Goal: Information Seeking & Learning: Learn about a topic

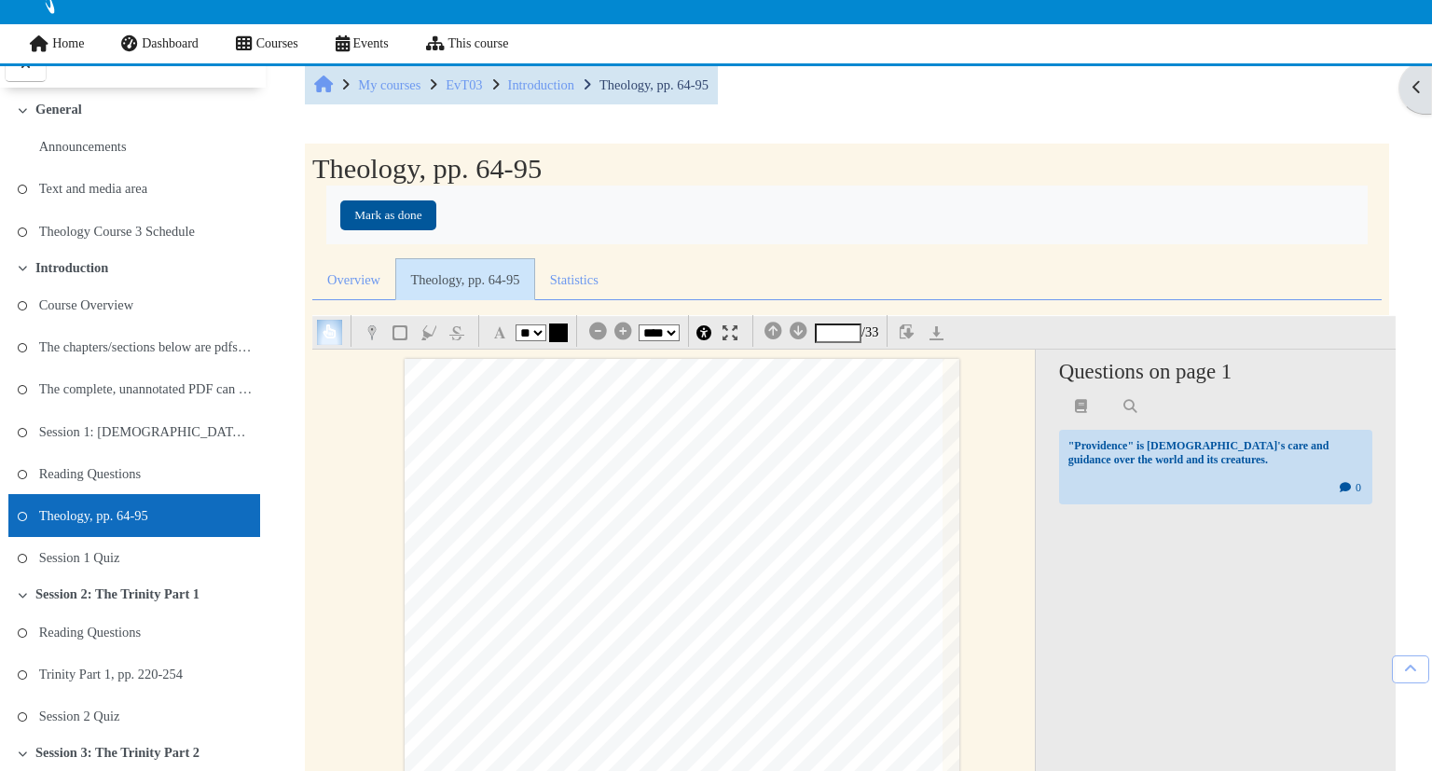
select select "**"
select select "*"
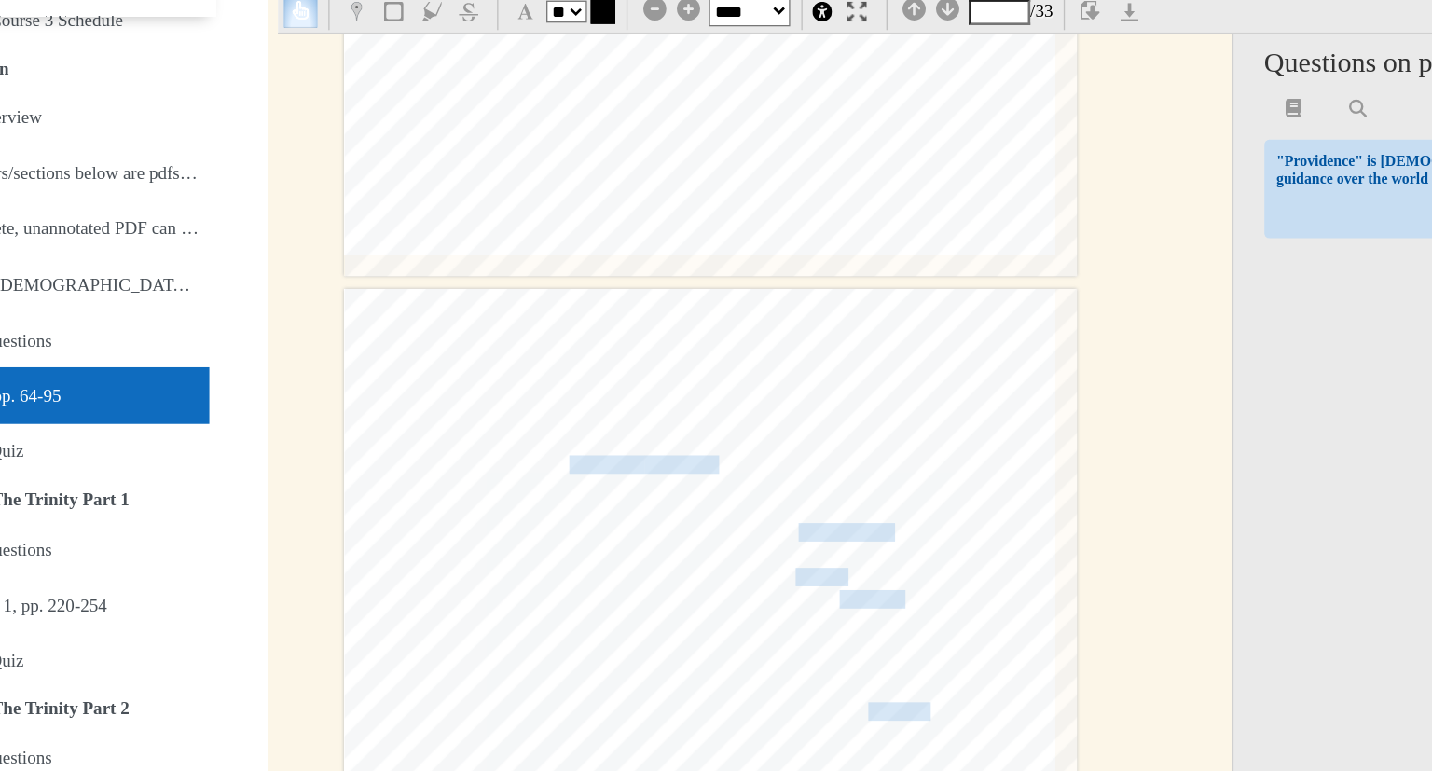
scroll to position [2202, 42]
type input "*"
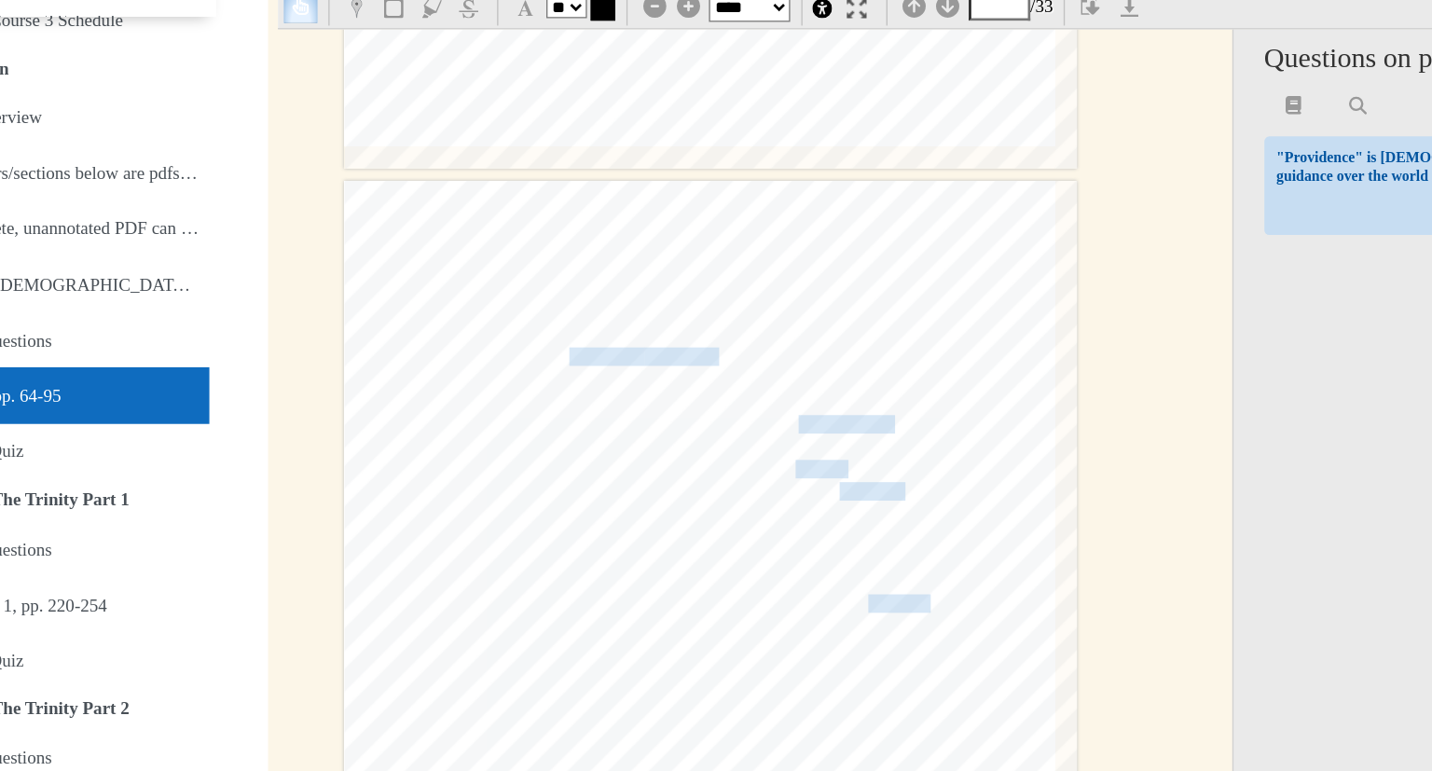
scroll to position [2279, 42]
click at [615, 342] on span "pertains to inalienable human rights or political absolutism." at bounding box center [664, 345] width 265 height 12
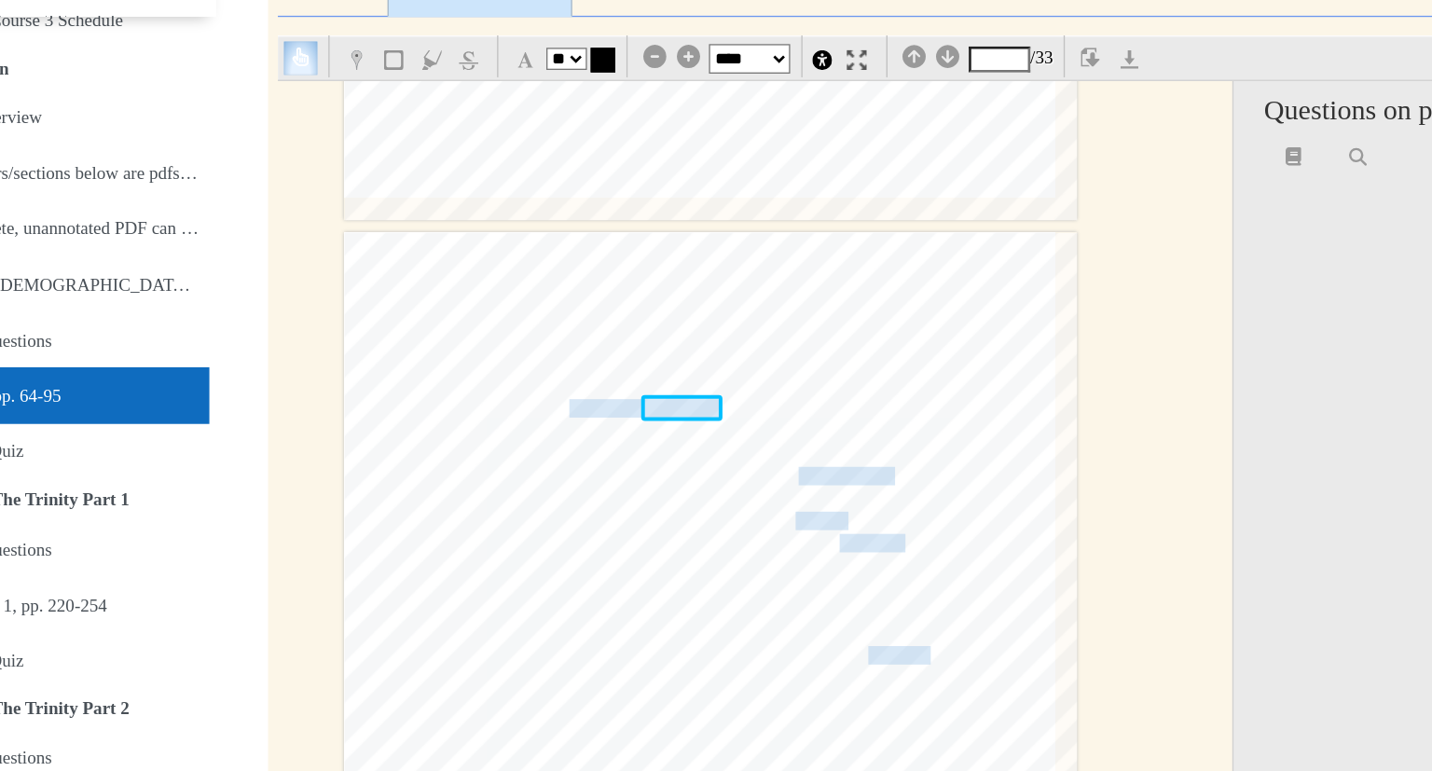
scroll to position [332, 0]
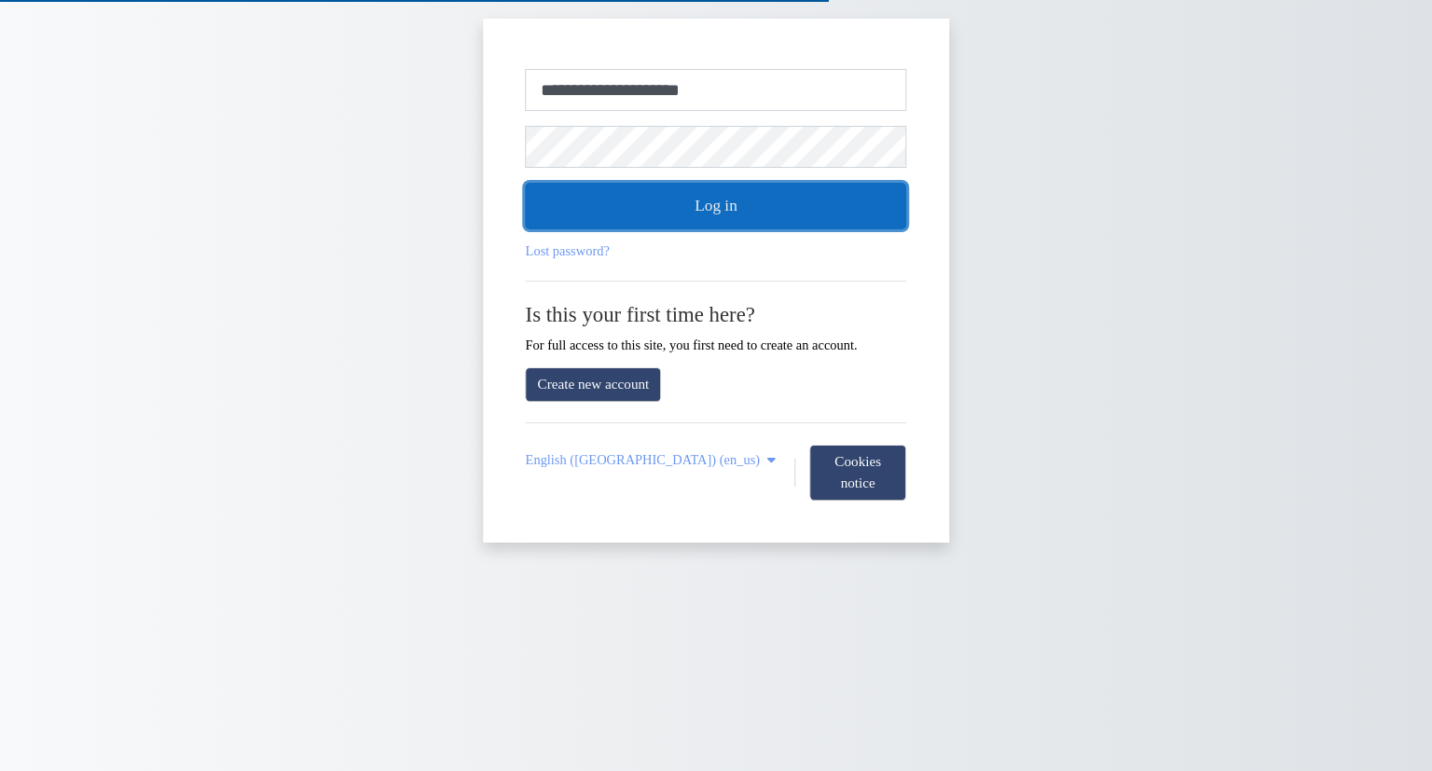
click at [639, 224] on button "Log in" at bounding box center [716, 206] width 381 height 47
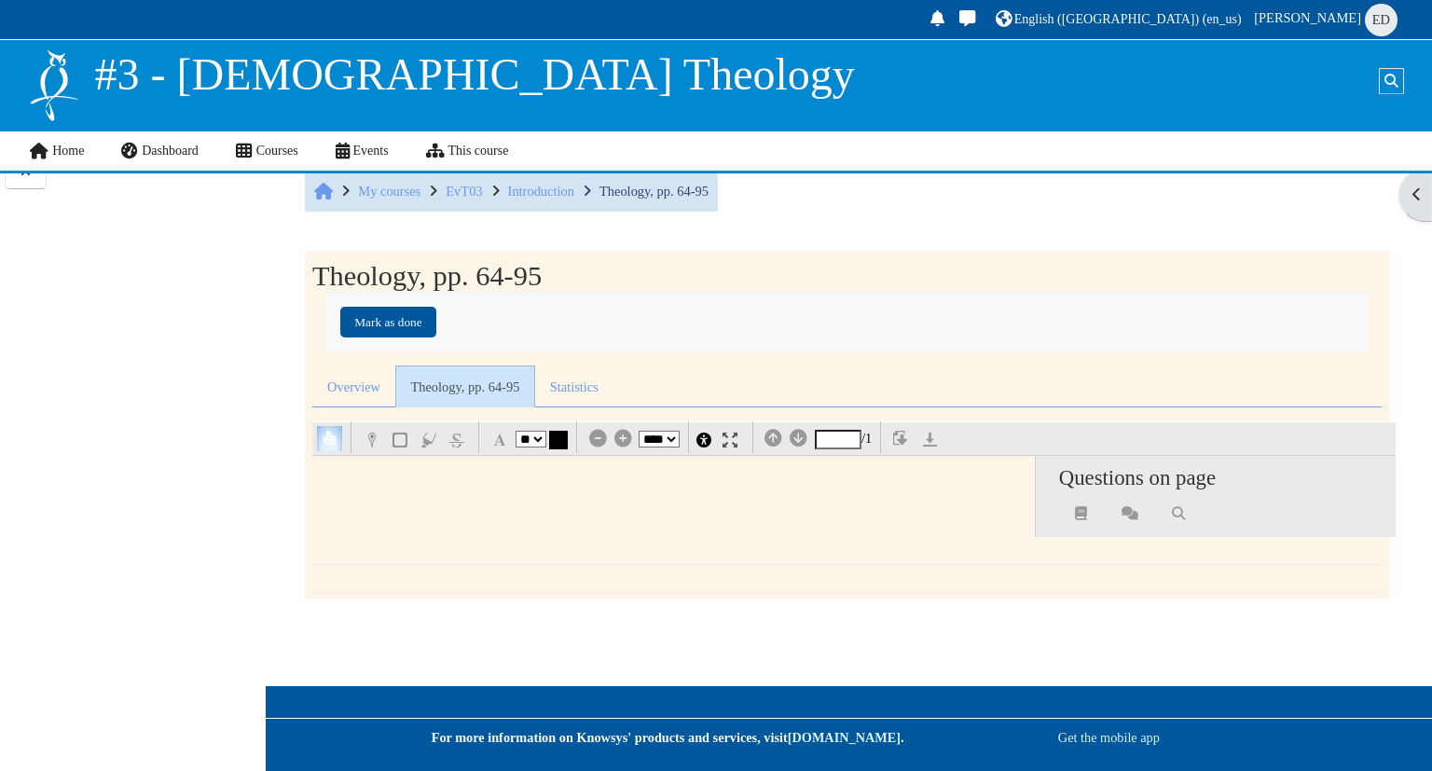
select select "**"
select select "*"
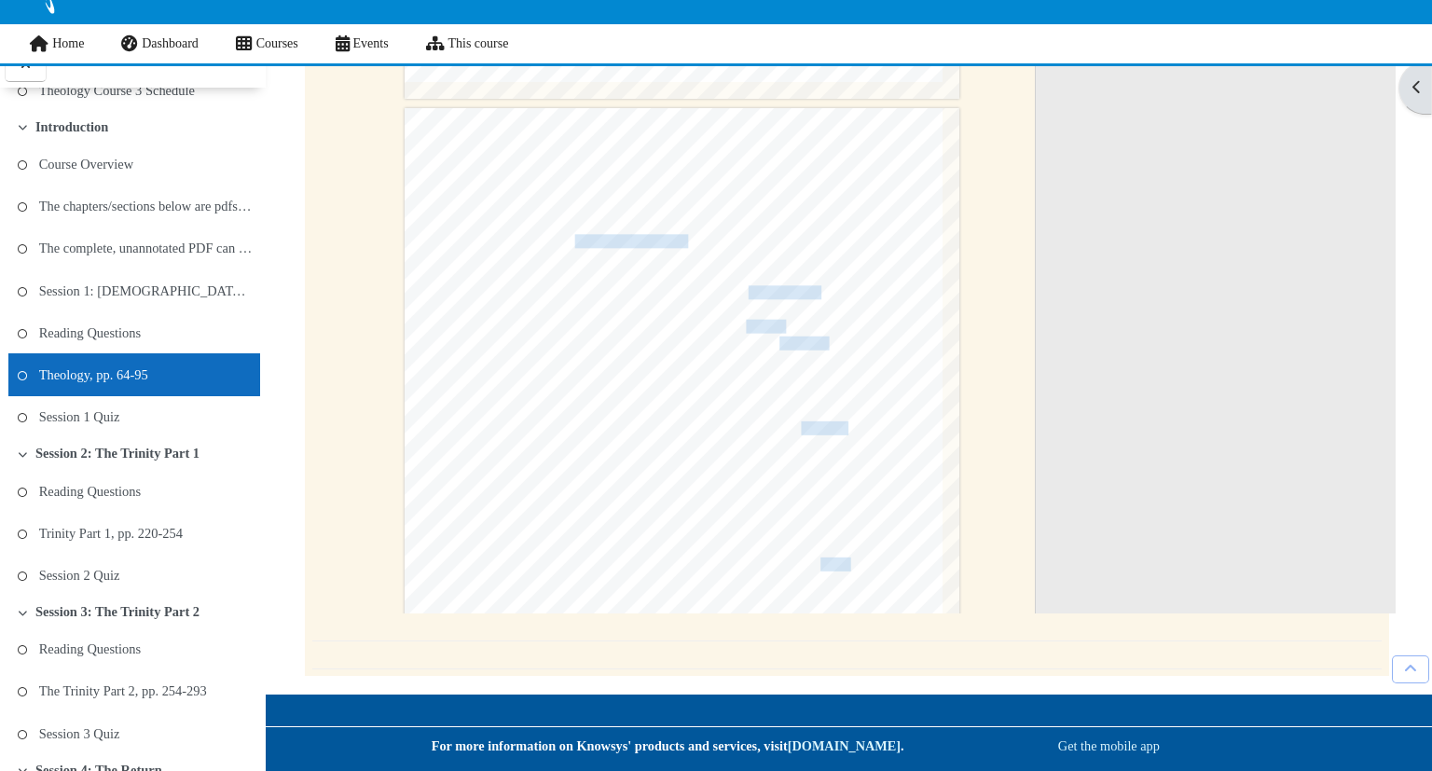
scroll to position [2077, 0]
click at [666, 235] on span "pertains to inalienable human rights or political absolutism." at bounding box center [706, 241] width 265 height 12
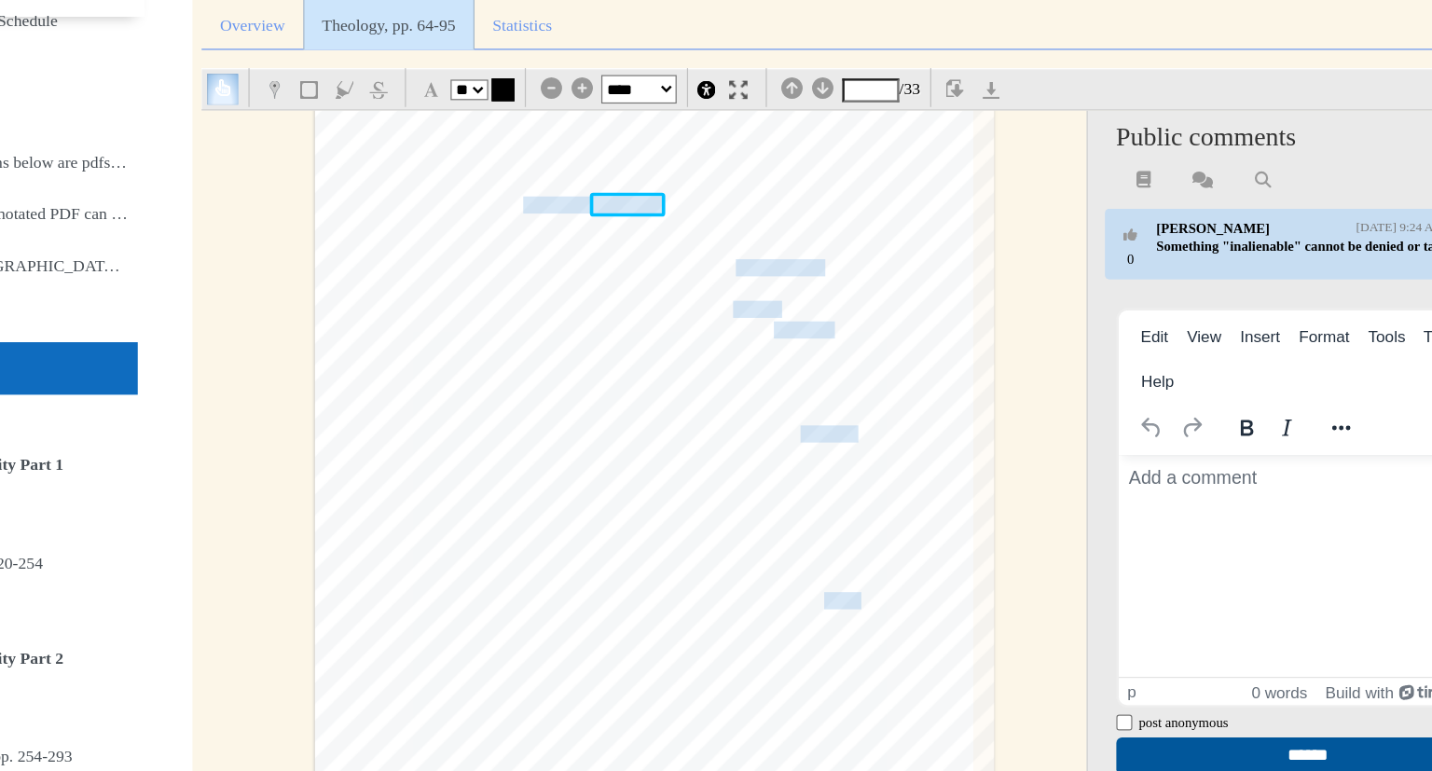
scroll to position [2452, 0]
click at [656, 308] on span "blank'screen or mirror on which the most diverse human" at bounding box center [760, 306] width 318 height 17
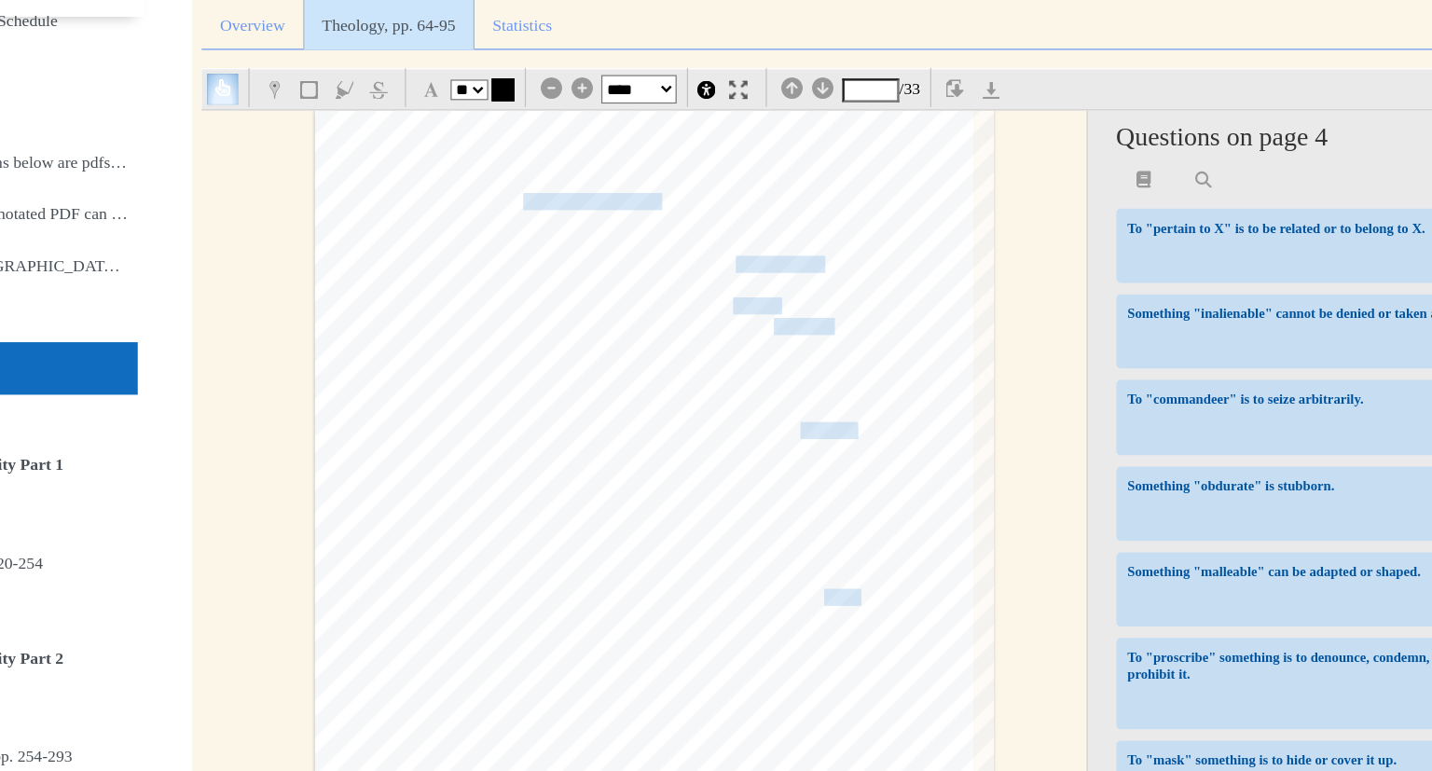
click at [879, 531] on span "[PERSON_NAME]'s" at bounding box center [902, 528] width 89 height 12
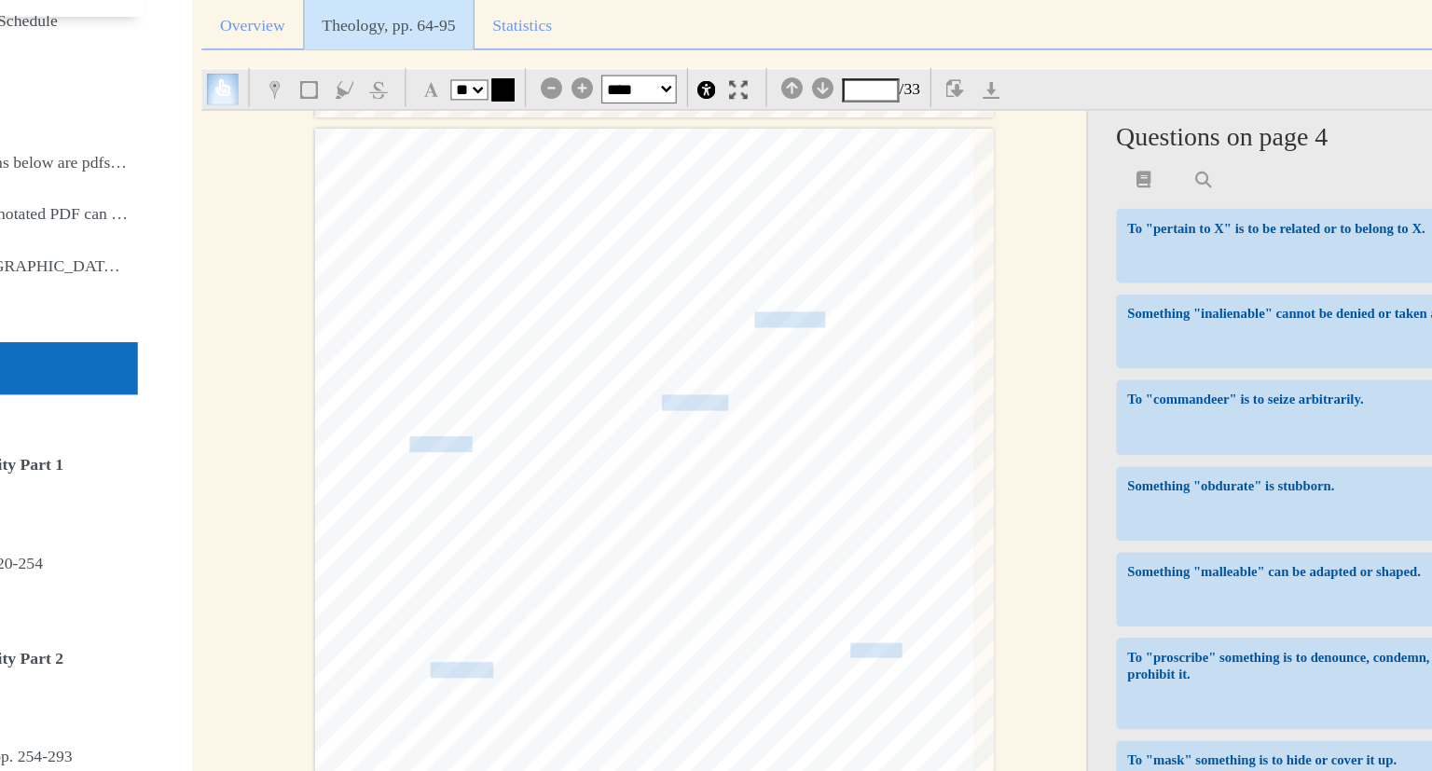
scroll to position [3968, 0]
click at [785, 335] on span "indubitable as'pect" at bounding box center [800, 331] width 76 height 25
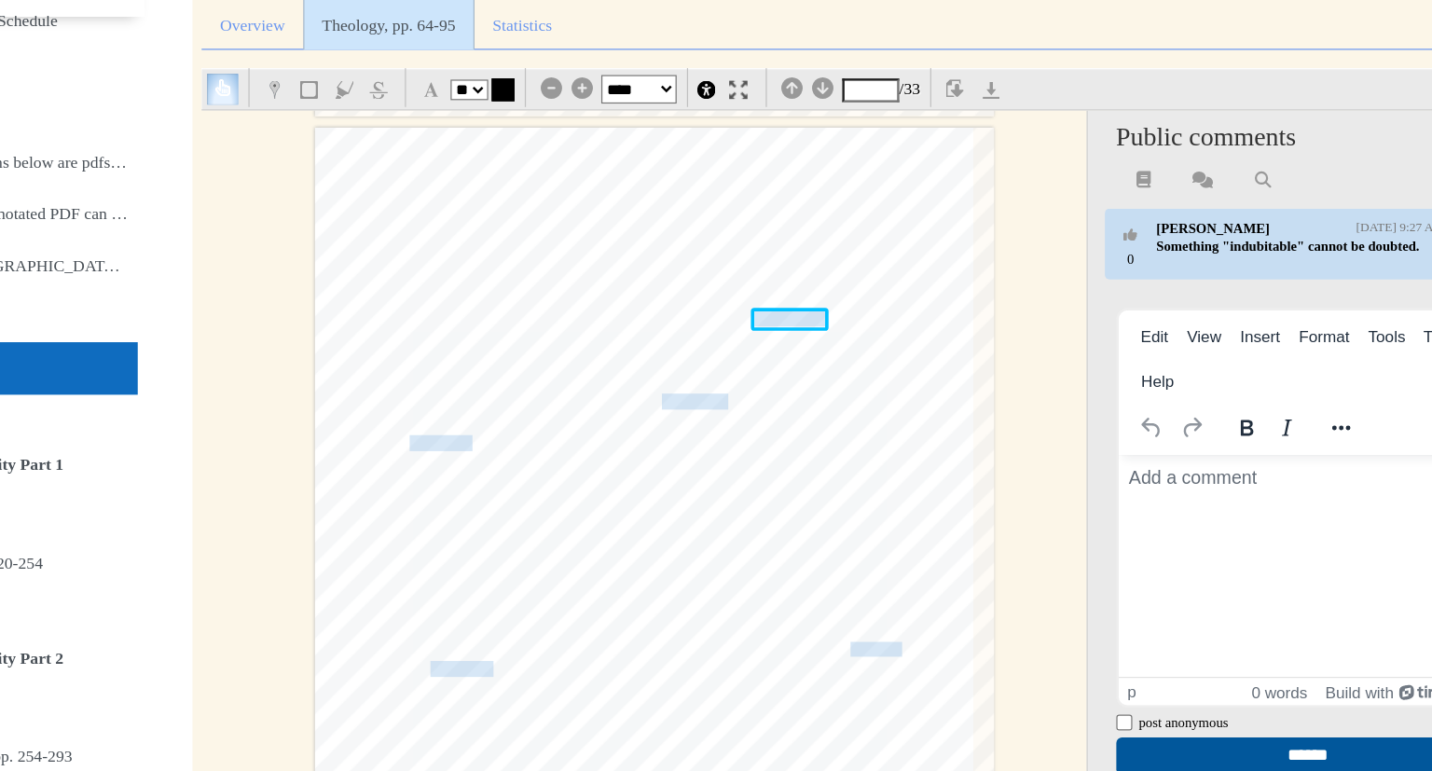
click at [942, 379] on div "§ 1.6 Sources for [DEMOGRAPHIC_DATA] 69 1.6.4 EXPERIENCE Experience is an obvio…" at bounding box center [682, 570] width 555 height 785
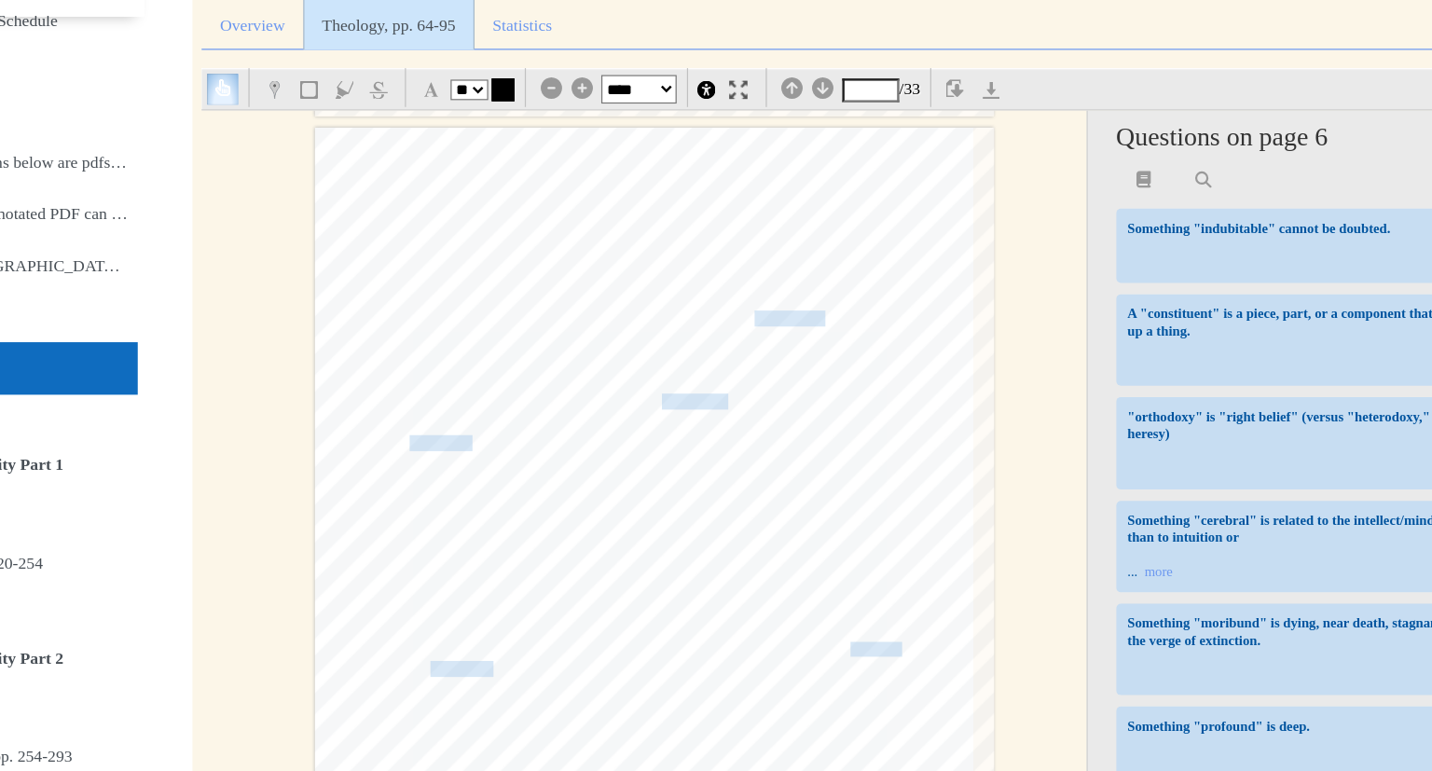
click at [506, 431] on span "orthodoxy on" at bounding box center [511, 437] width 58 height 12
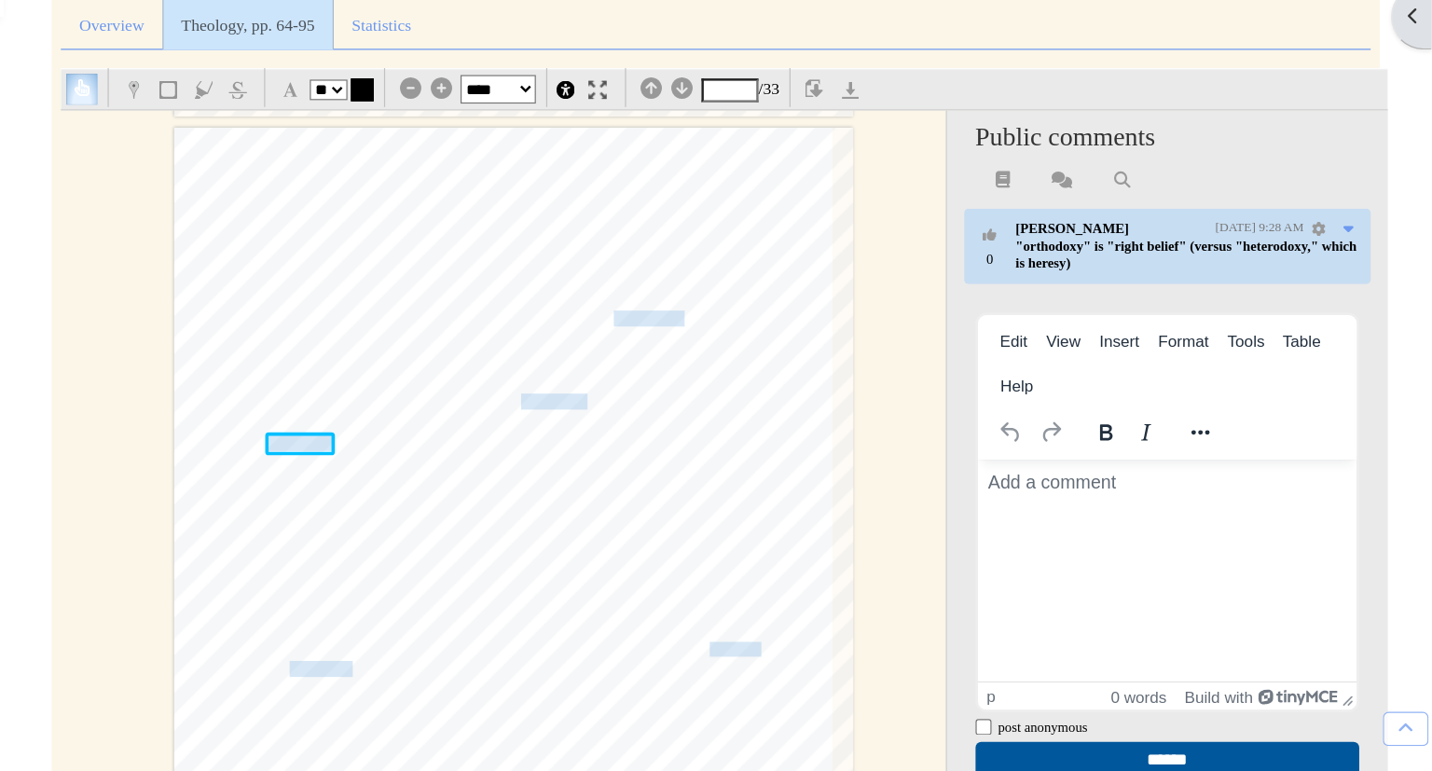
click at [809, 479] on div "§ 1.6 Sources for [DEMOGRAPHIC_DATA] 69 1.6.4 EXPERIENCE Experience is an obvio…" at bounding box center [682, 570] width 555 height 785
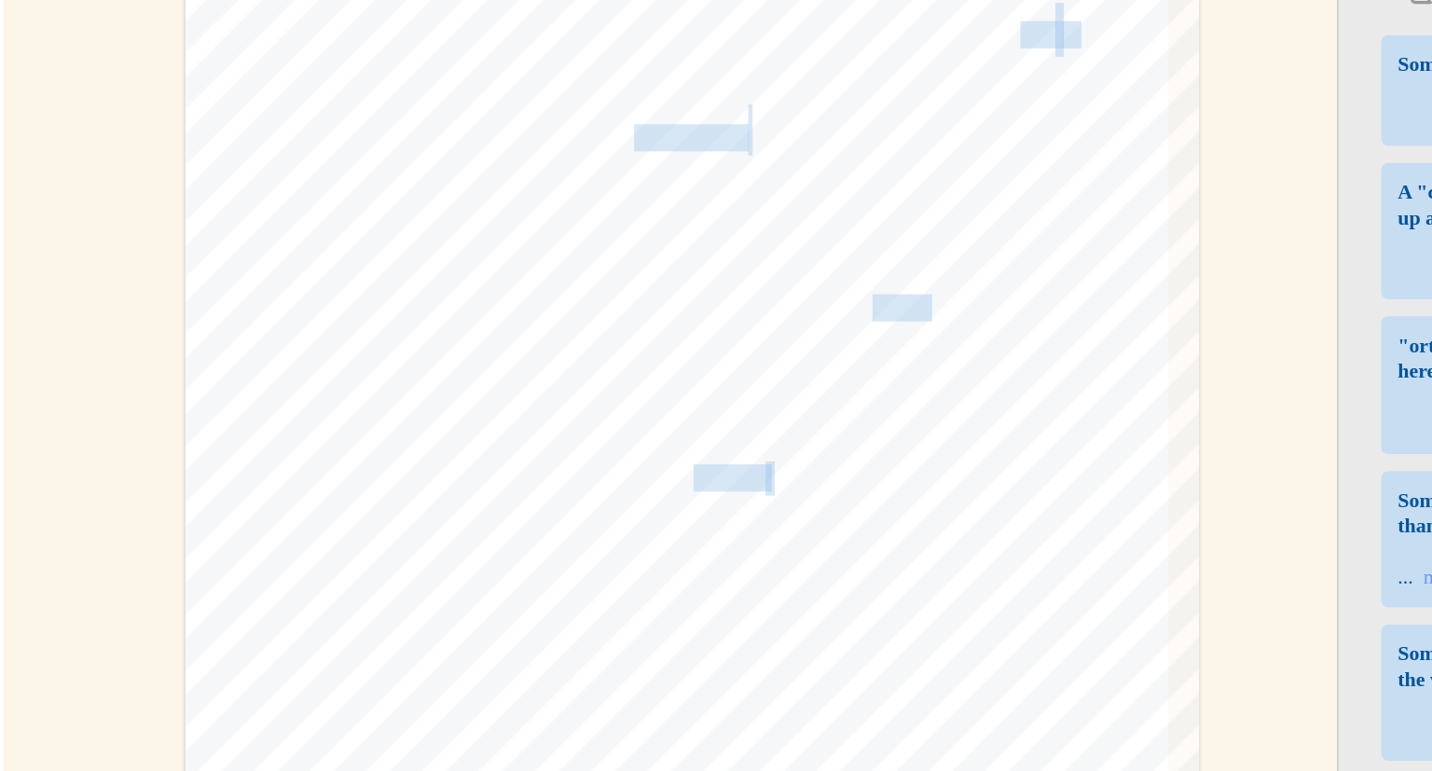
scroll to position [4765, 0]
type input "*"
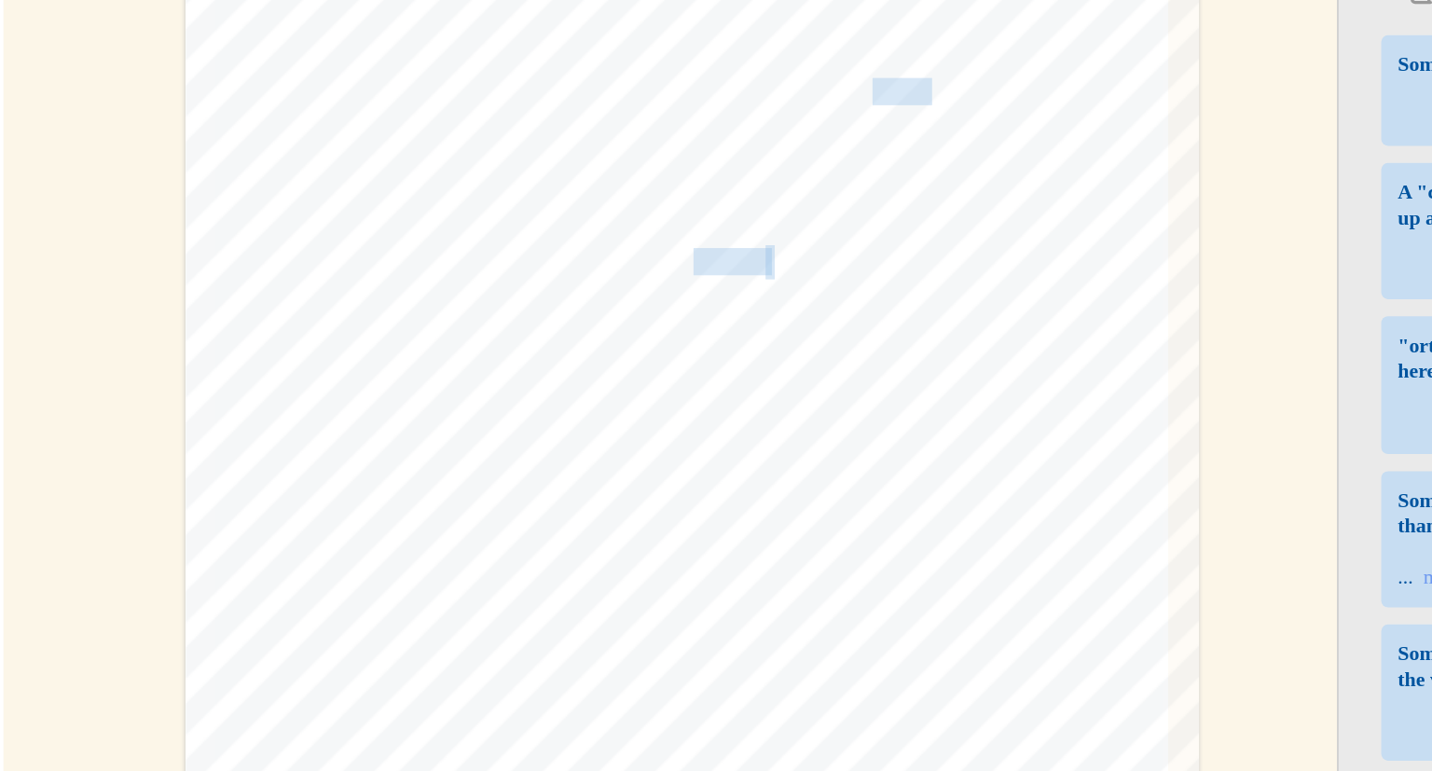
scroll to position [4883, 0]
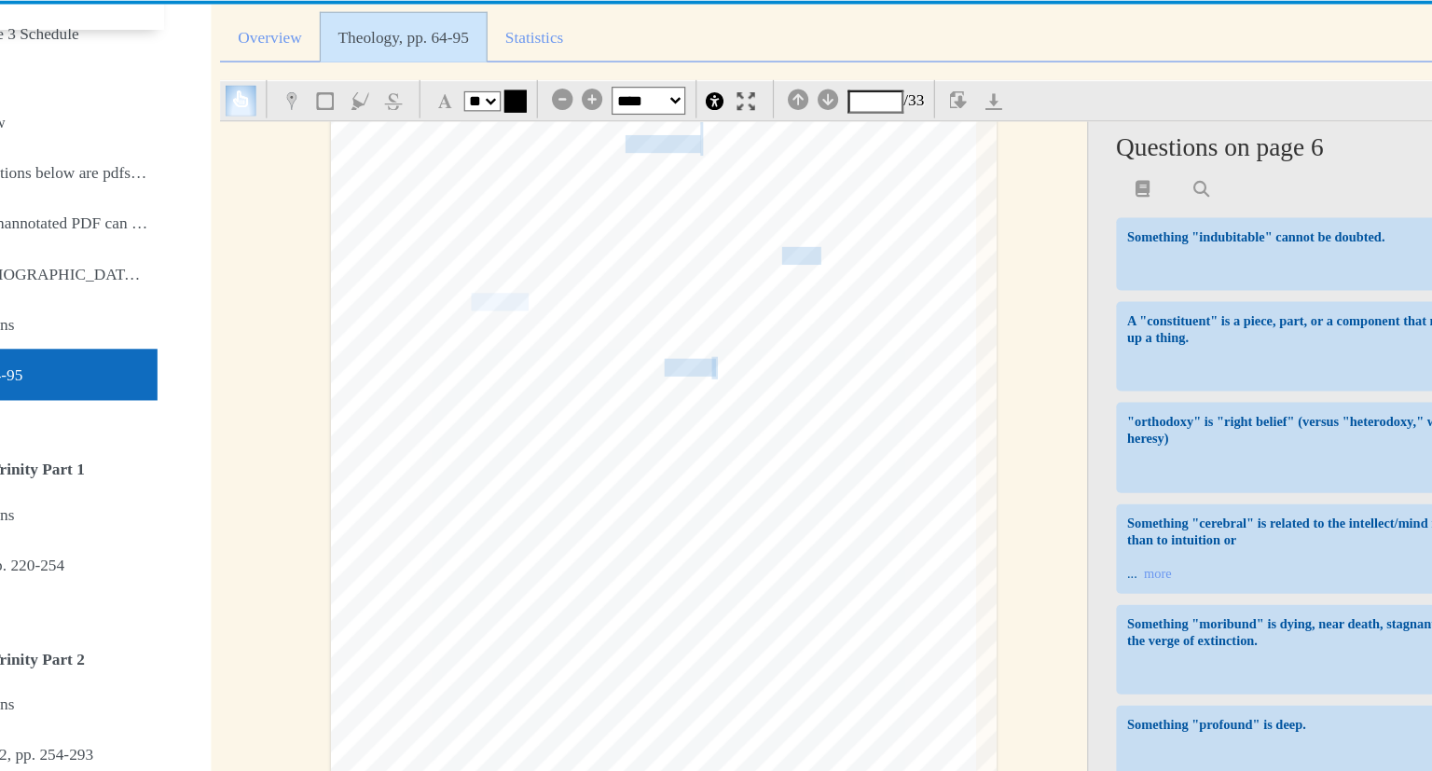
drag, startPoint x: 573, startPoint y: 315, endPoint x: 525, endPoint y: 315, distance: 48.5
click at [525, 315] on span "(Gal3:1-5)," at bounding box center [545, 314] width 57 height 19
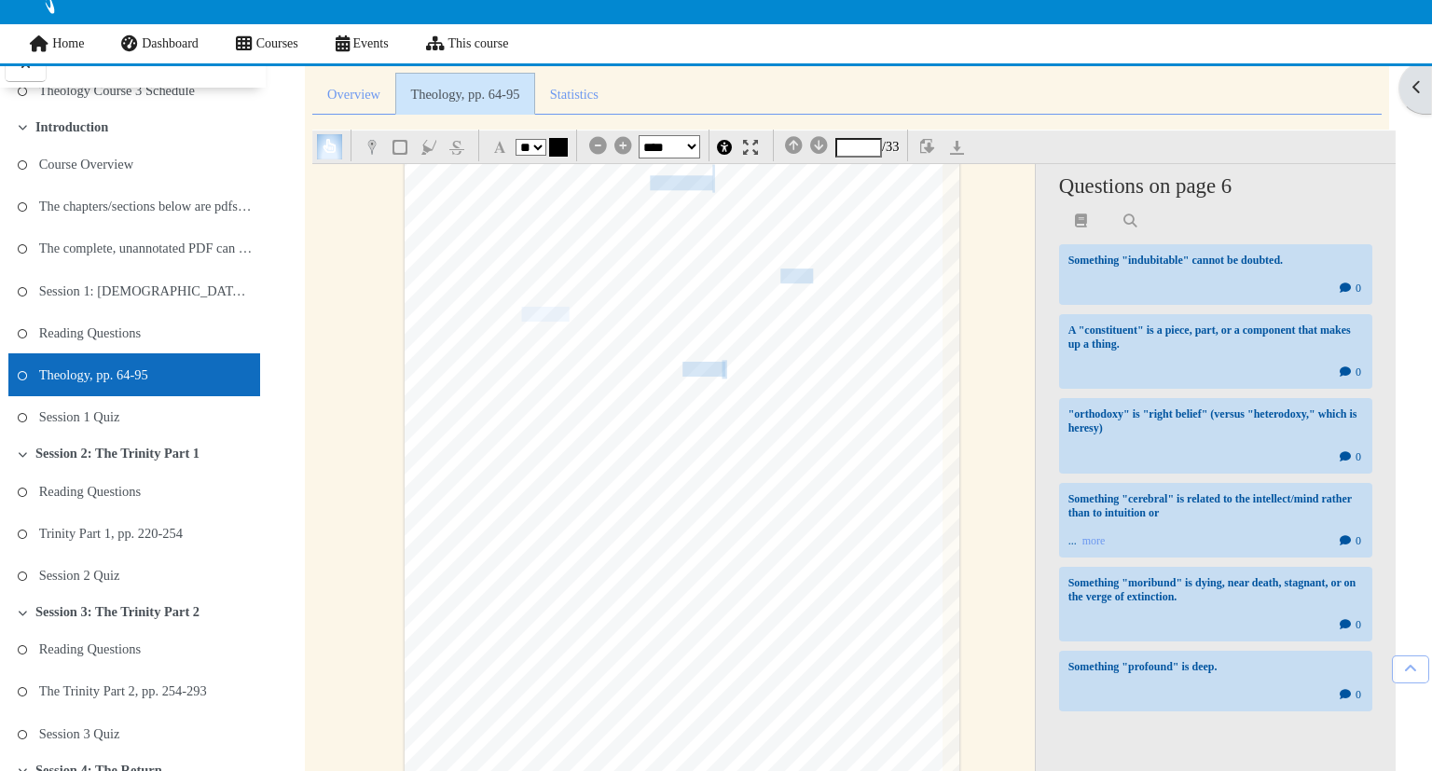
click at [554, 313] on span "(Gal3:1-5)," at bounding box center [545, 315] width 55 height 14
drag, startPoint x: 523, startPoint y: 313, endPoint x: 577, endPoint y: 313, distance: 54.1
click at [573, 313] on span "(Gal3:1-5)," at bounding box center [545, 314] width 57 height 19
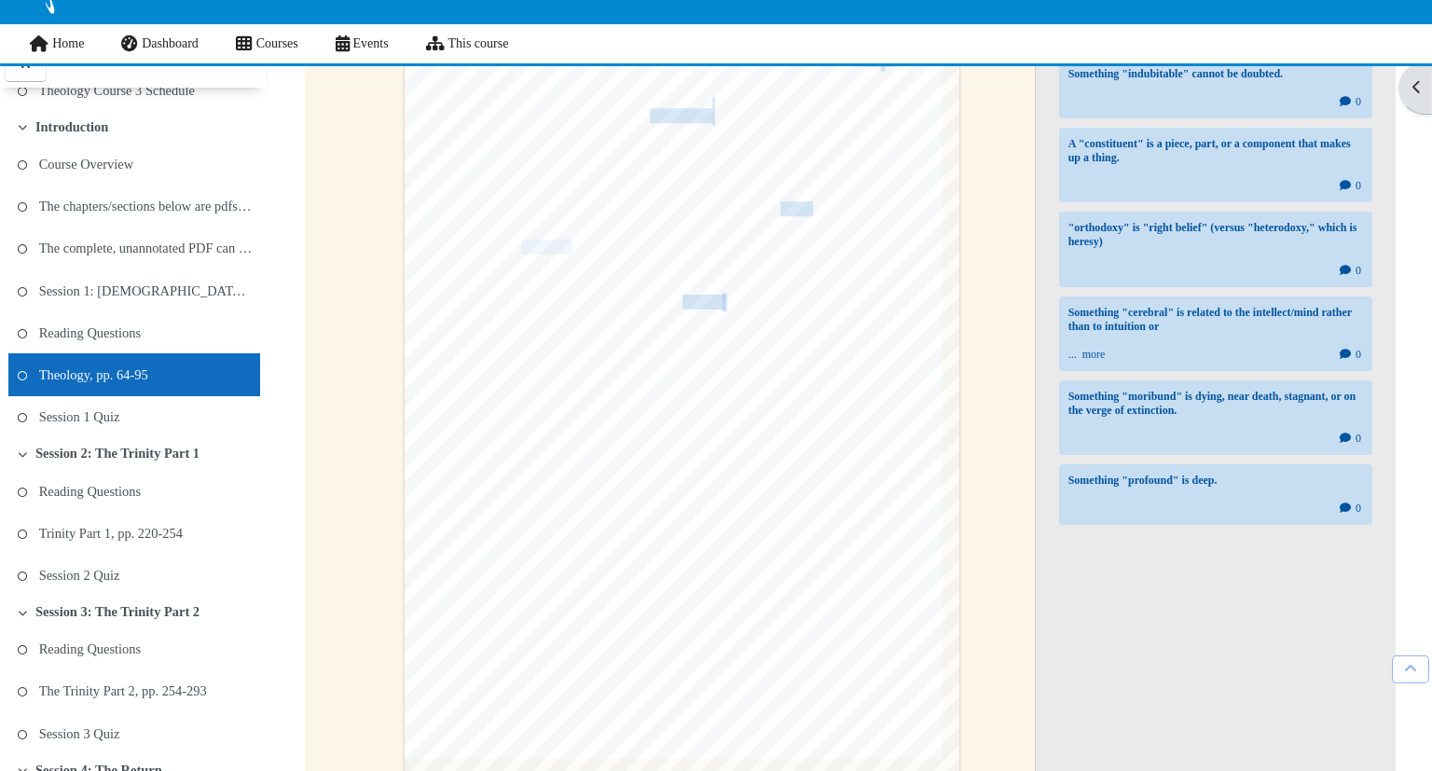
scroll to position [374, 0]
click at [447, 439] on div "70 Prolegomena which came i nto being because of these experiences, that provid…" at bounding box center [682, 380] width 555 height 785
drag, startPoint x: 576, startPoint y: 243, endPoint x: 518, endPoint y: 244, distance: 58.8
click at [518, 244] on span "(Gal3:1-5)," at bounding box center [545, 245] width 57 height 19
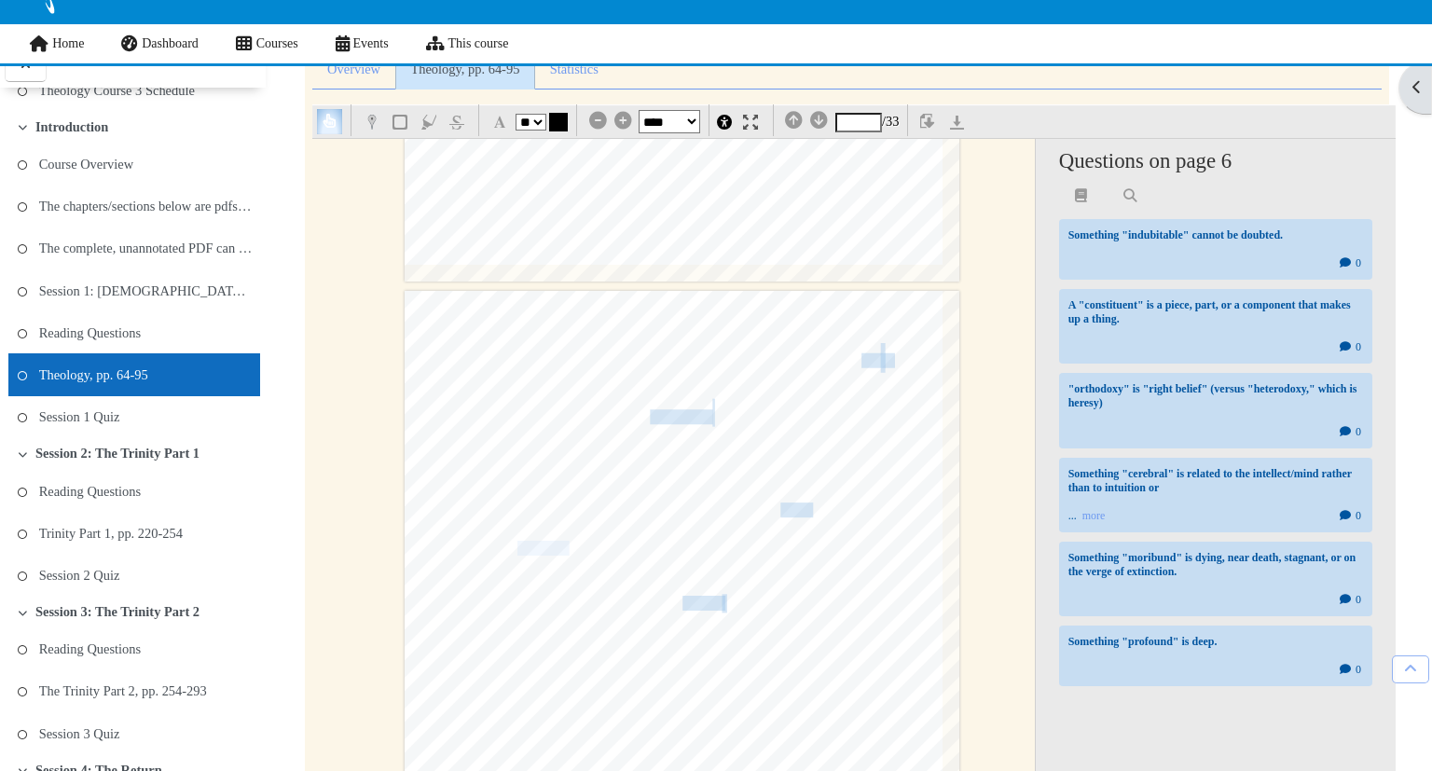
scroll to position [214, 0]
click at [464, 117] on img "button" at bounding box center [456, 119] width 15 height 15
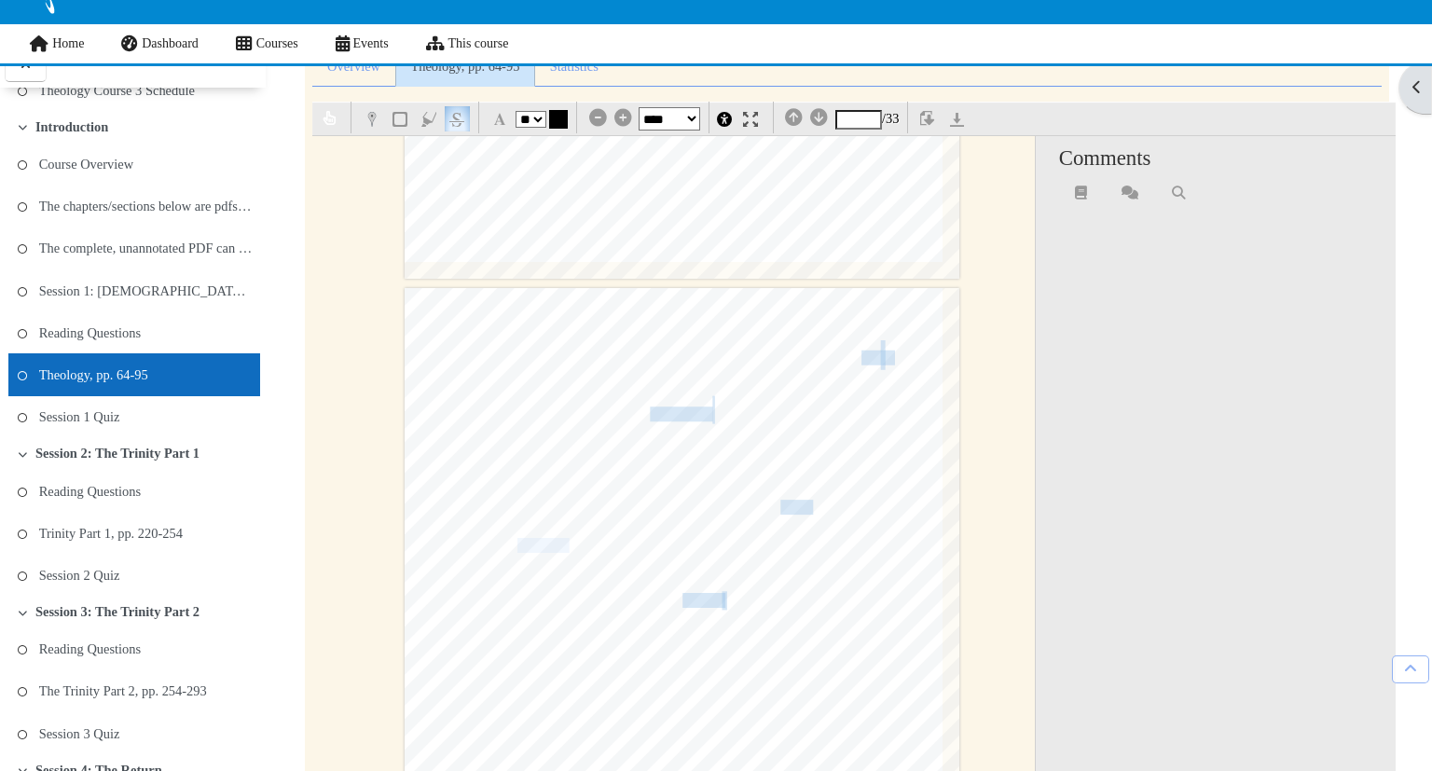
type input "**********"
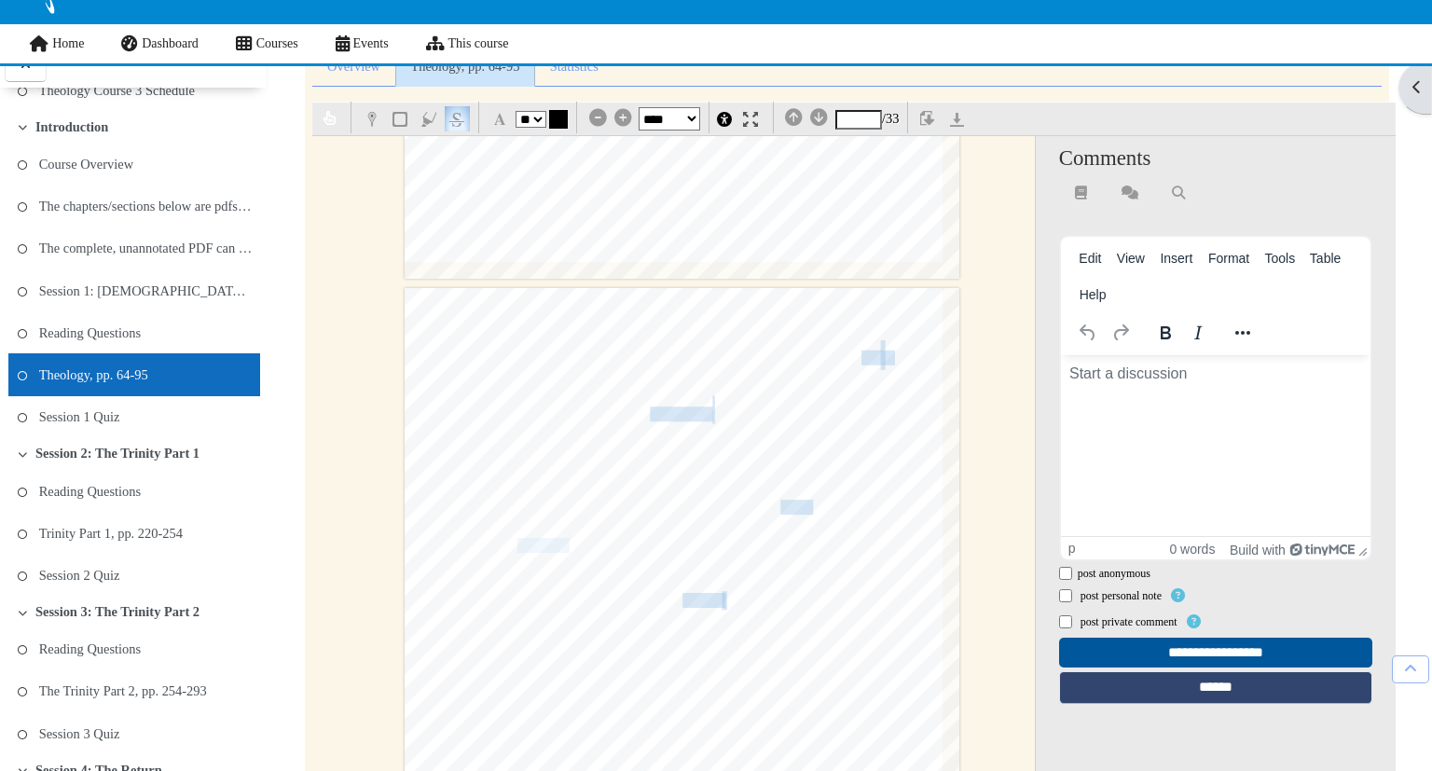
scroll to position [0, 0]
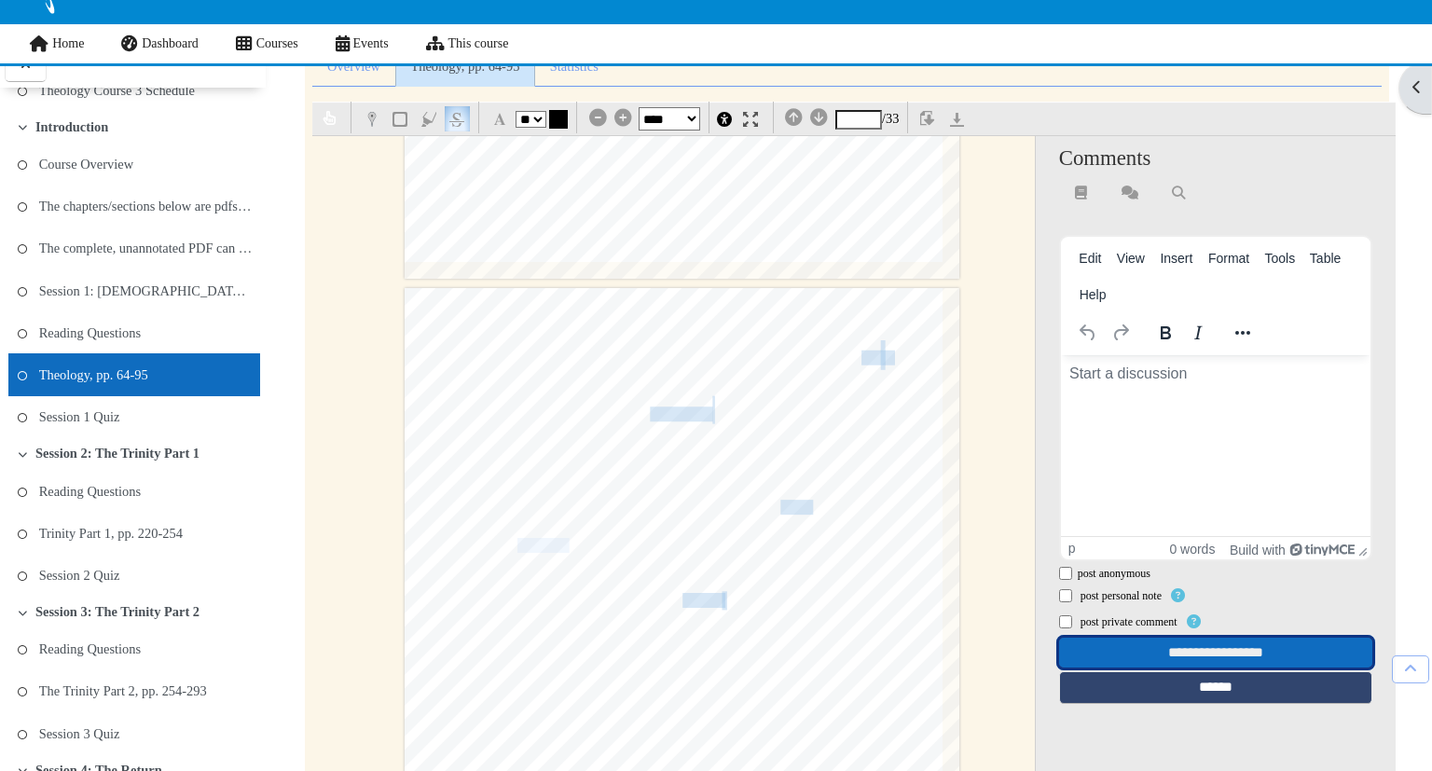
click at [1116, 651] on input "**********" at bounding box center [1215, 653] width 313 height 31
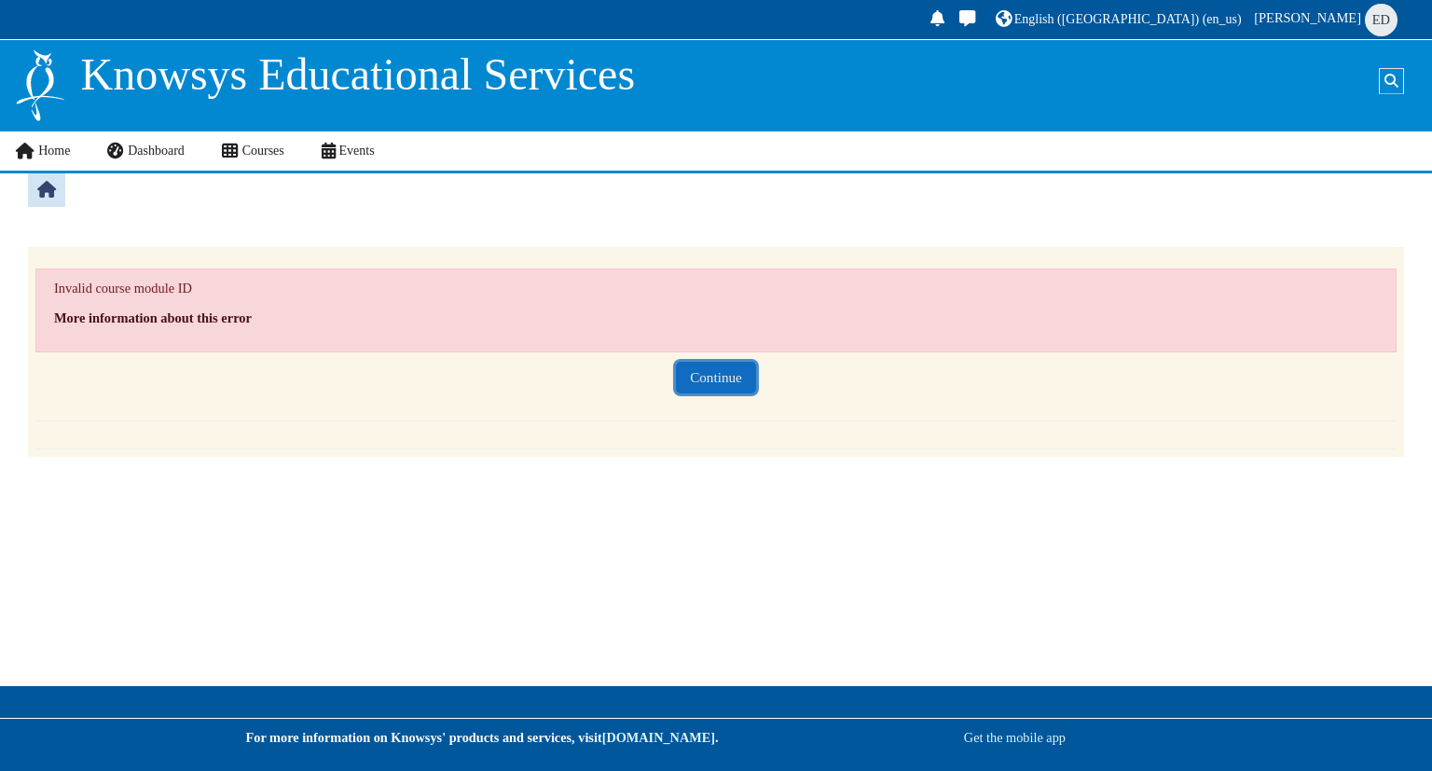
click at [734, 394] on button "Continue" at bounding box center [716, 378] width 80 height 33
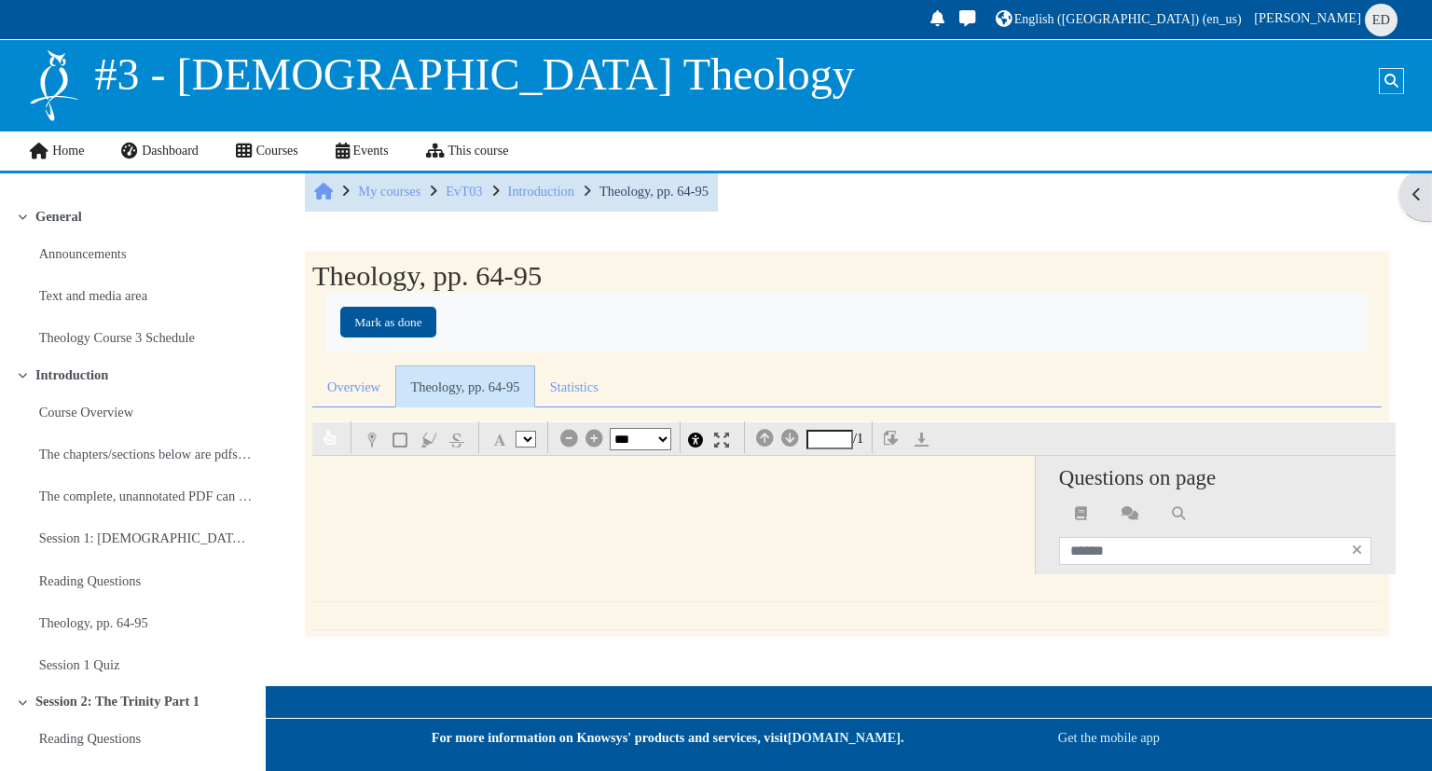
select select "*"
select select "**"
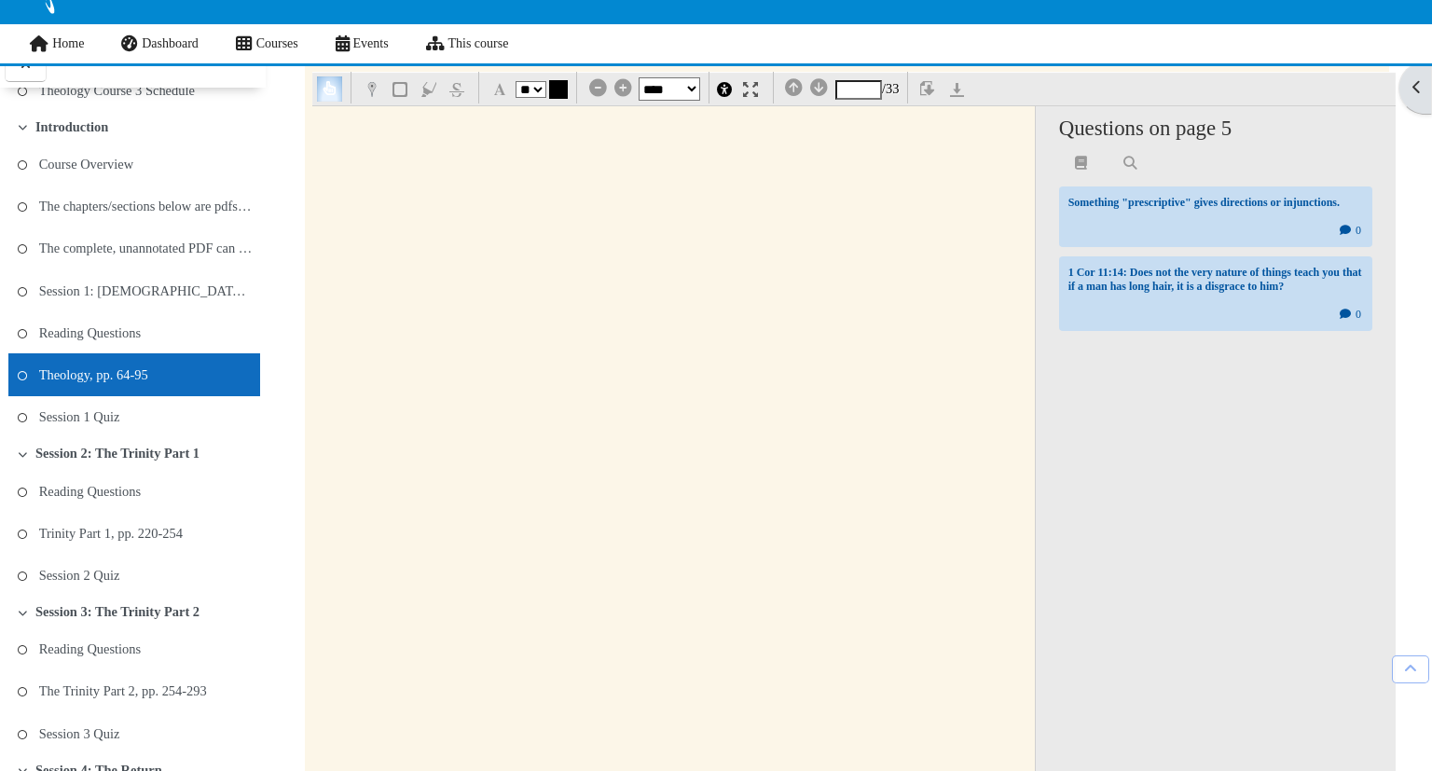
scroll to position [4891, 0]
type input "*"
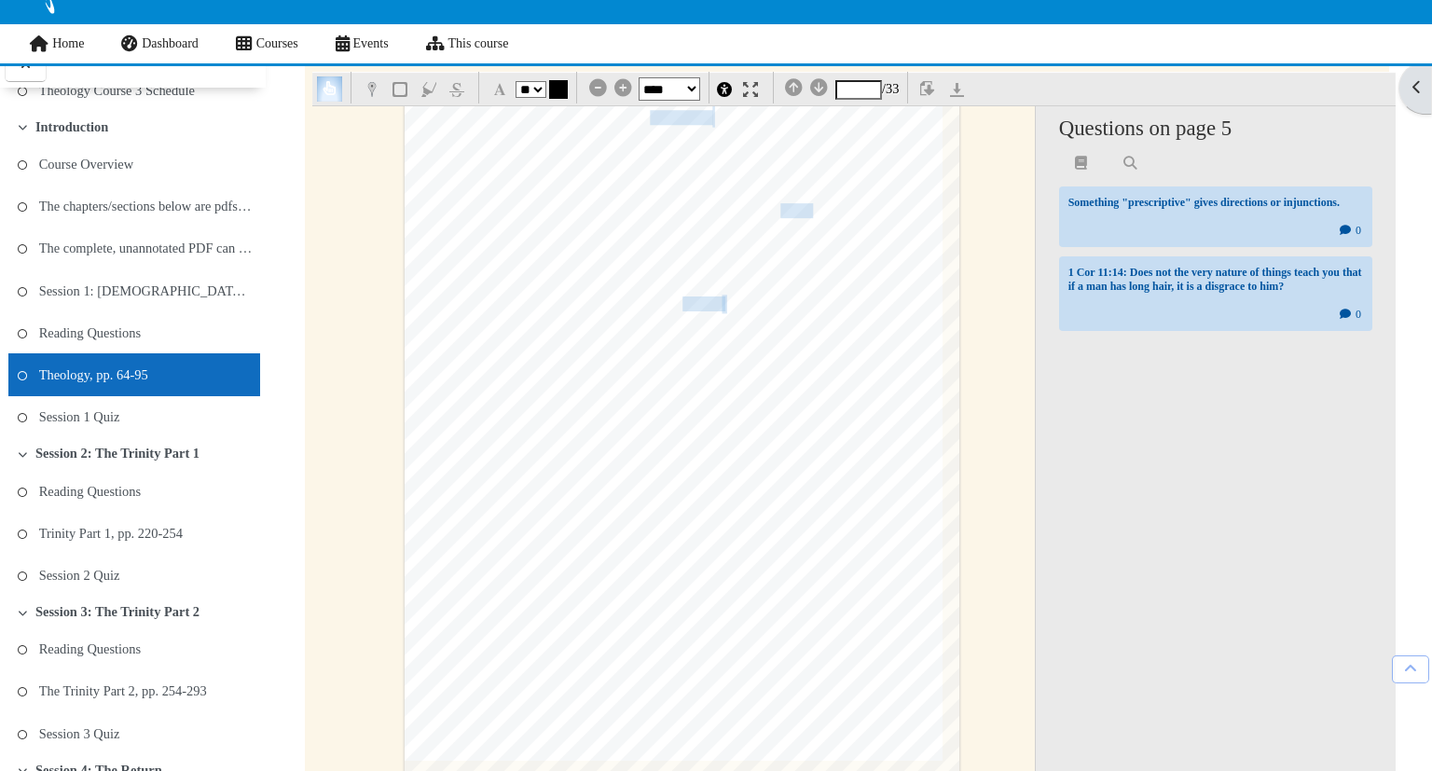
click at [456, 88] on img "button" at bounding box center [456, 89] width 15 height 15
drag, startPoint x: 573, startPoint y: 244, endPoint x: 522, endPoint y: 249, distance: 50.6
click at [522, 249] on span "(Gal3:1-5)," at bounding box center [545, 249] width 57 height 19
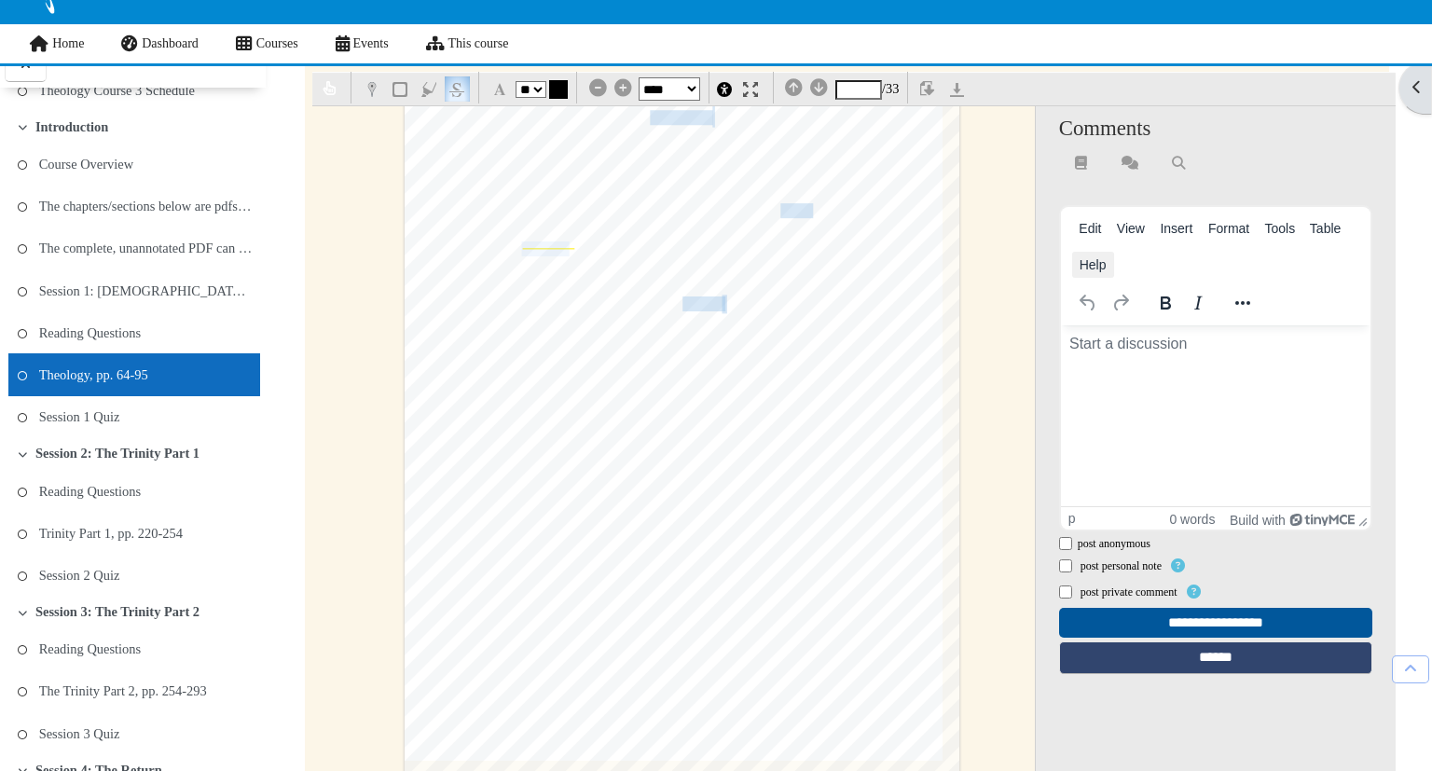
scroll to position [0, 0]
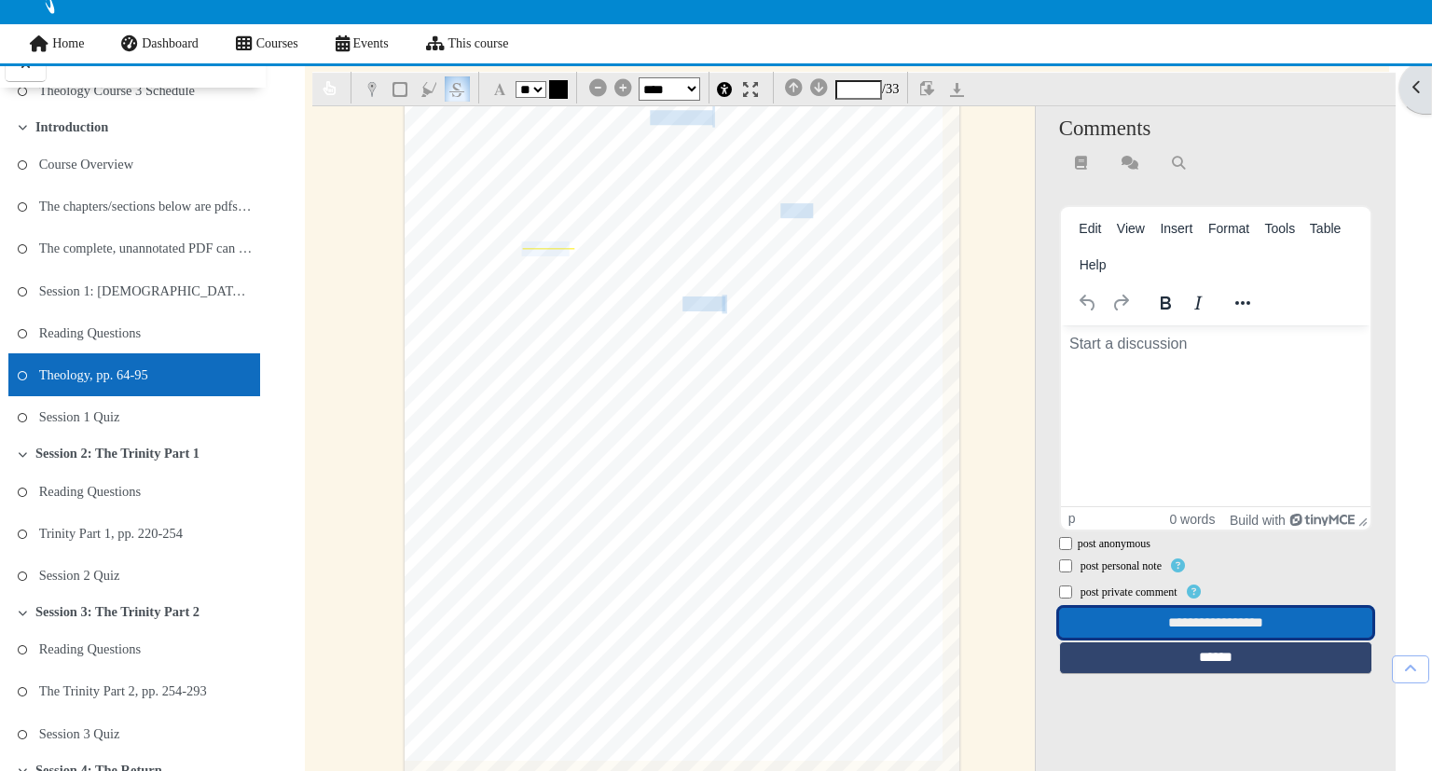
click at [1106, 620] on input "**********" at bounding box center [1215, 623] width 313 height 31
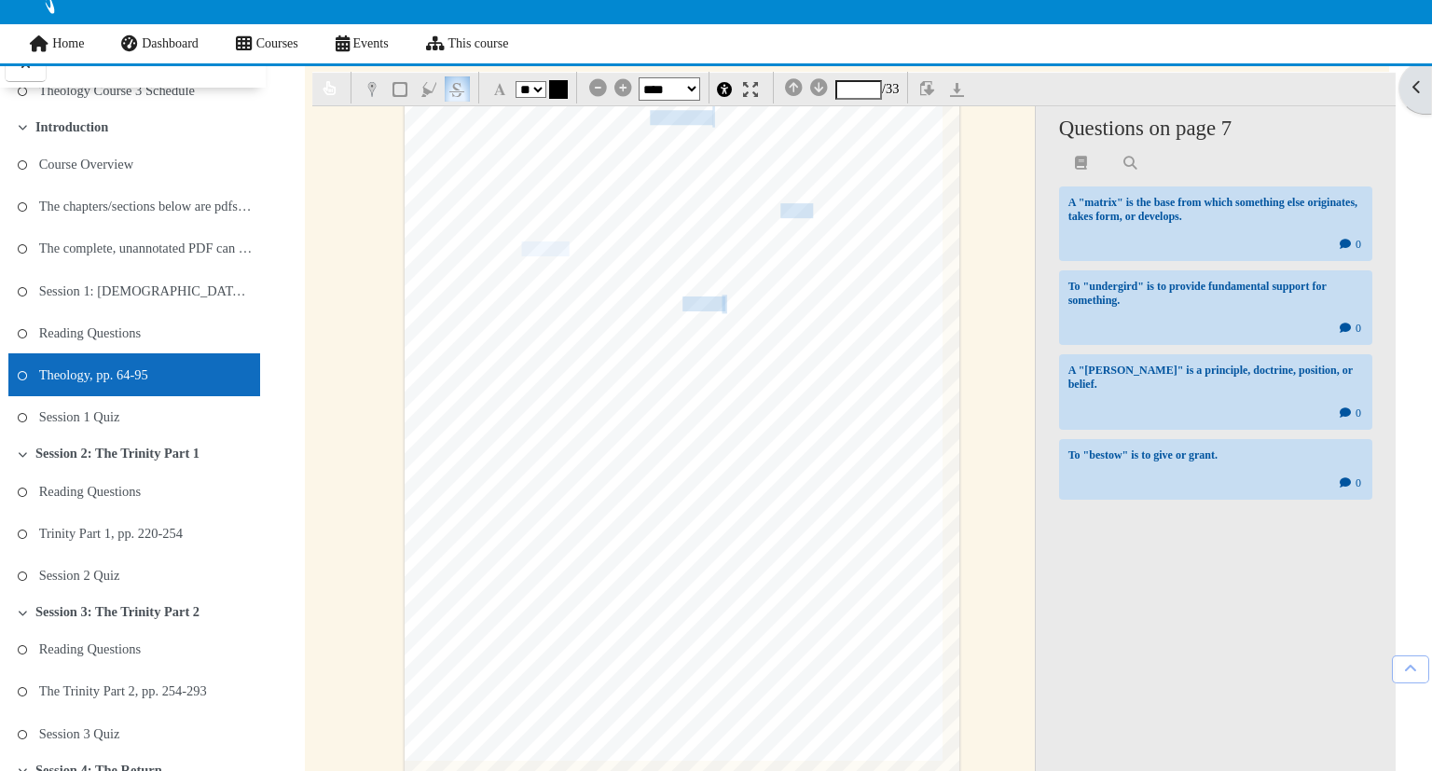
scroll to position [284, 0]
click at [1182, 537] on div "Questions on page 7 A "matrix" is the base from which something else originates…" at bounding box center [1215, 515] width 361 height 822
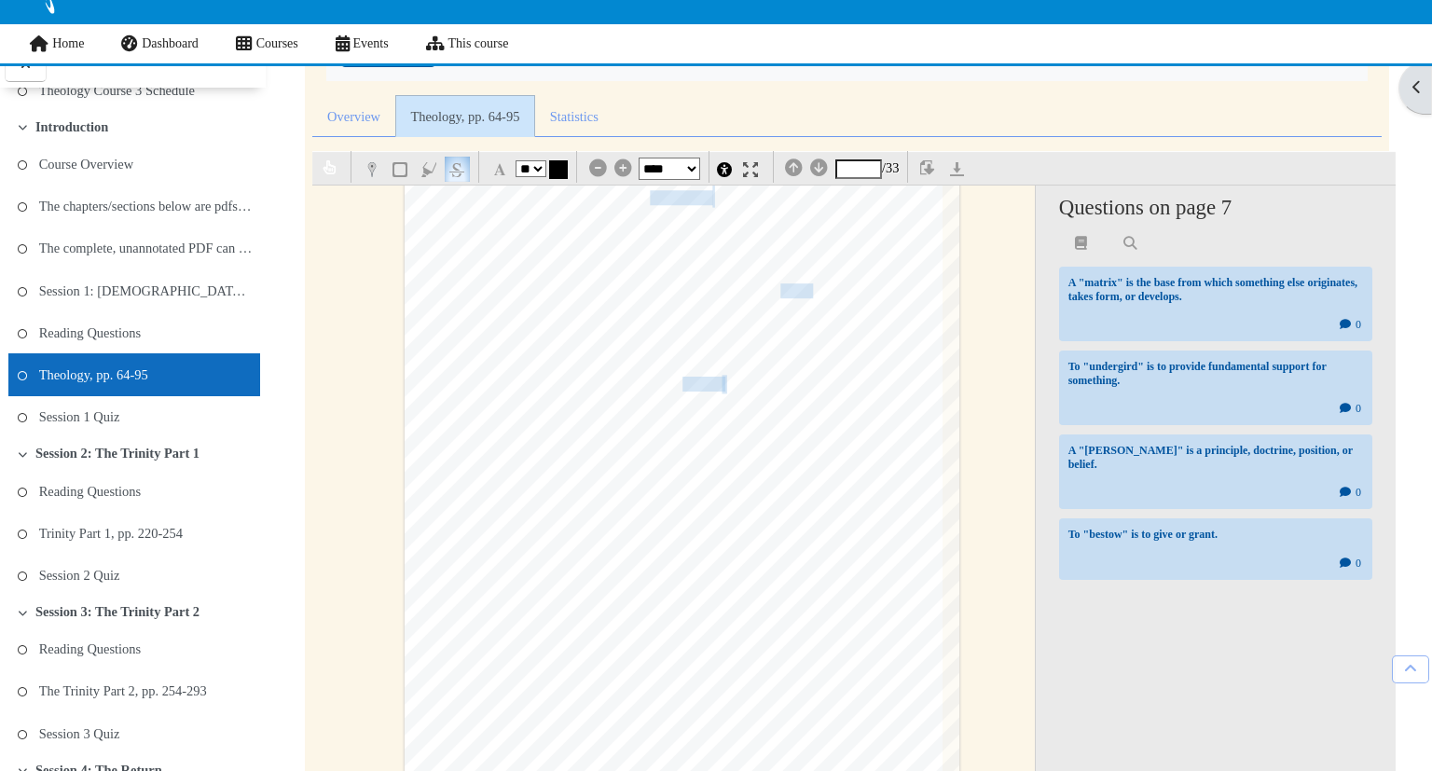
scroll to position [201, 0]
click at [463, 170] on img "button" at bounding box center [456, 170] width 15 height 15
click at [464, 172] on img "button" at bounding box center [456, 170] width 15 height 15
click at [439, 180] on button "button" at bounding box center [428, 170] width 25 height 25
click at [463, 173] on img "button" at bounding box center [456, 170] width 15 height 15
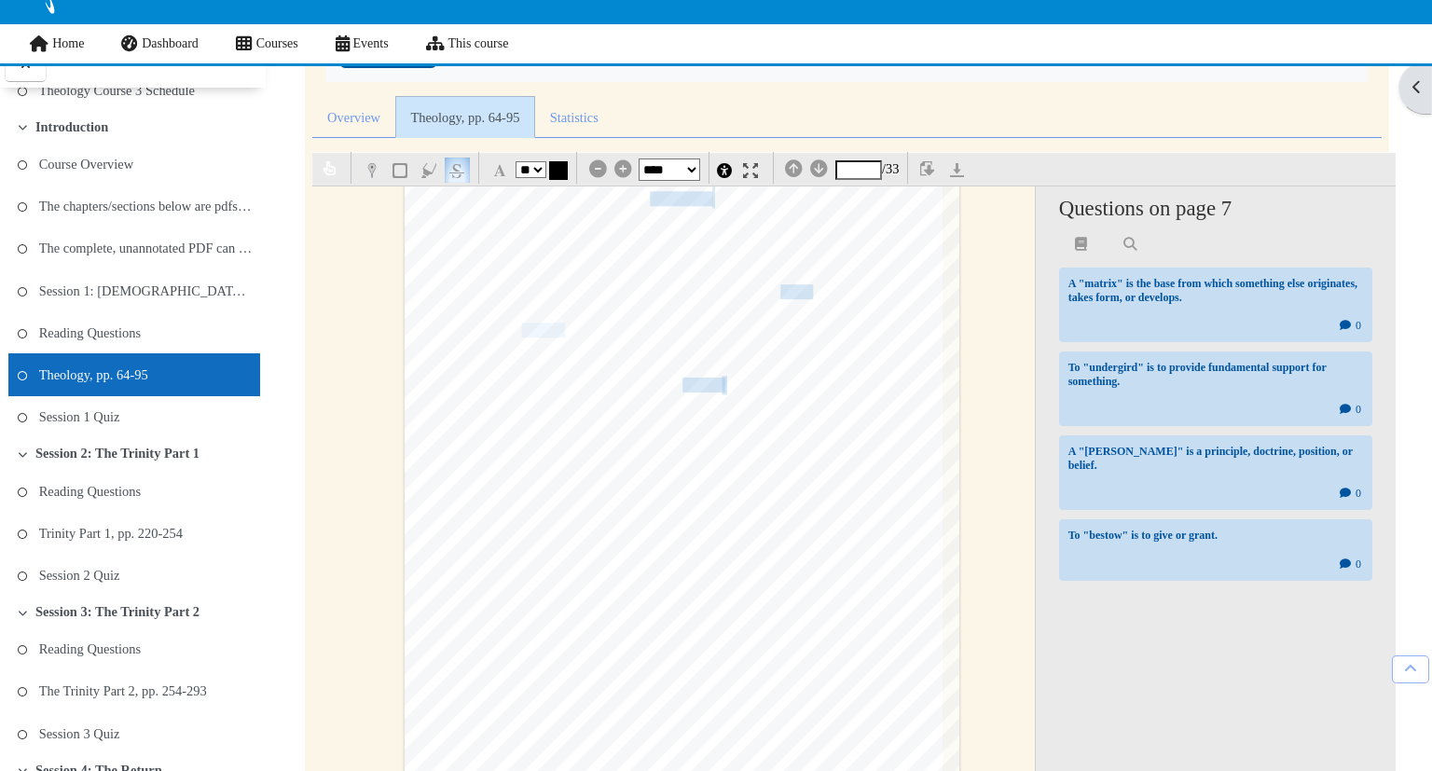
drag, startPoint x: 572, startPoint y: 330, endPoint x: 522, endPoint y: 332, distance: 49.5
click at [522, 332] on span "(Gal3:1-5)," at bounding box center [545, 330] width 57 height 19
type input "**********"
click at [521, 335] on span "(Gal3:1-5)," at bounding box center [545, 330] width 57 height 19
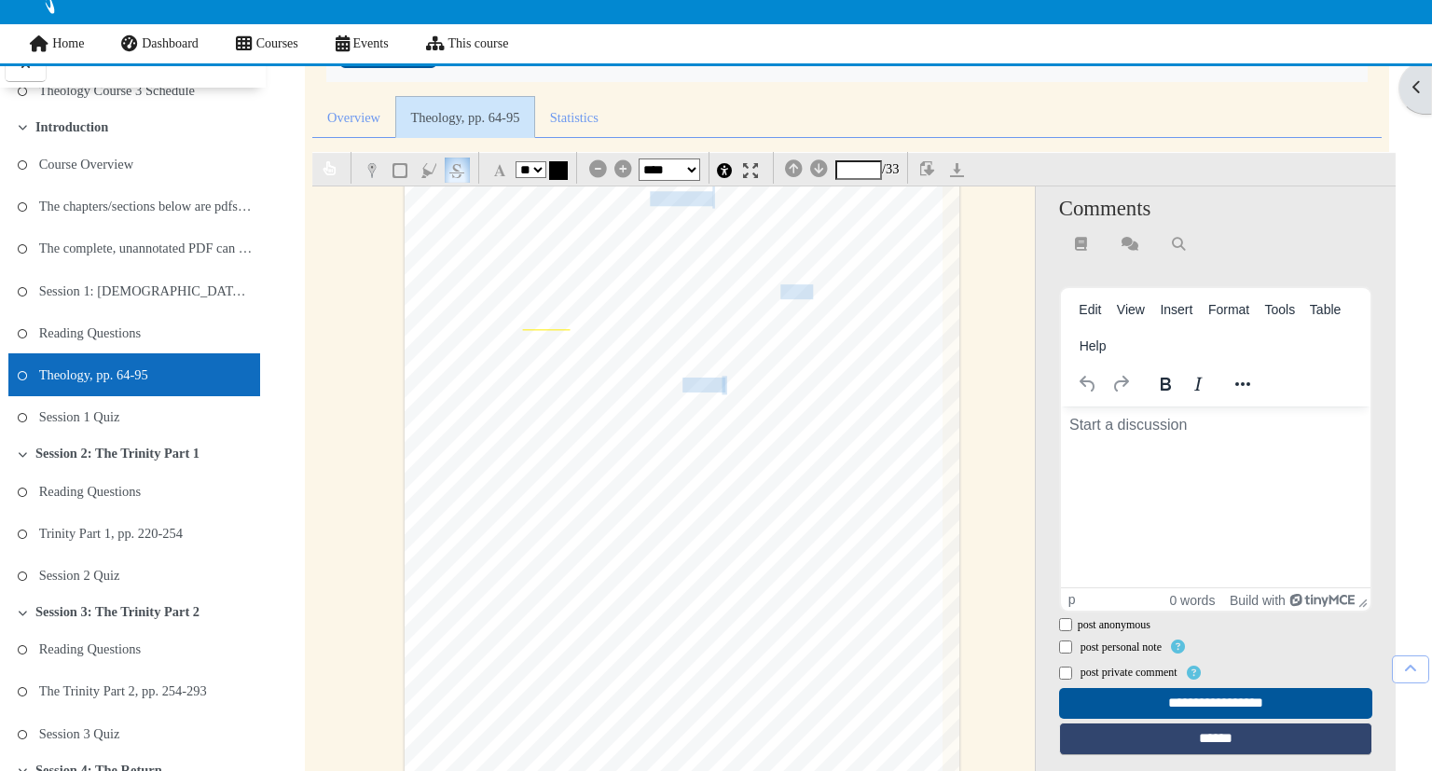
scroll to position [0, 0]
drag, startPoint x: 517, startPoint y: 329, endPoint x: 577, endPoint y: 326, distance: 60.7
click at [577, 326] on div "70 Prolegomena which came i nto being because of these experiences, that provid…" at bounding box center [682, 465] width 555 height 785
click at [1110, 423] on body "Rich text area. Press ALT-0 for help." at bounding box center [1215, 425] width 295 height 22
click at [1066, 638] on form "**********" at bounding box center [1216, 518] width 332 height 492
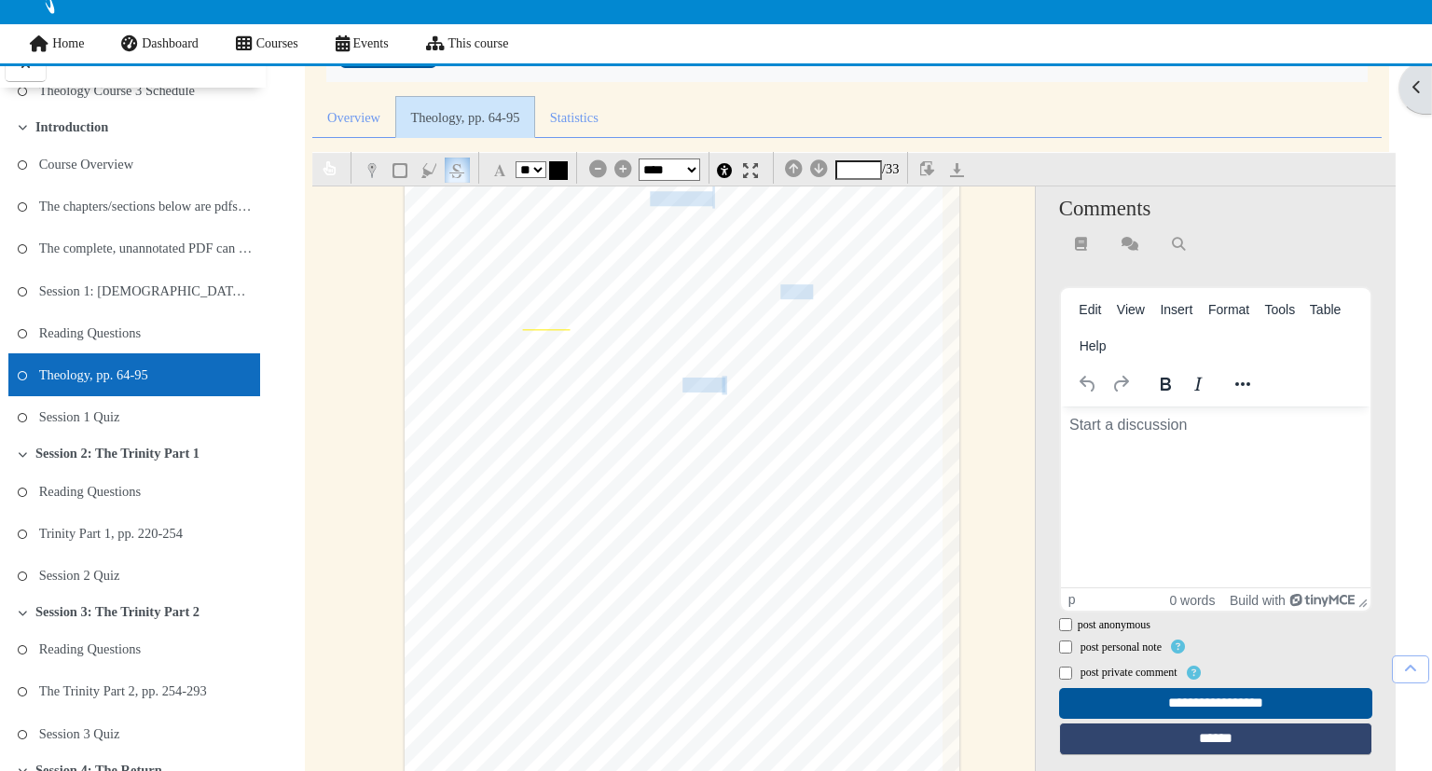
click at [1093, 438] on html at bounding box center [1215, 429] width 310 height 45
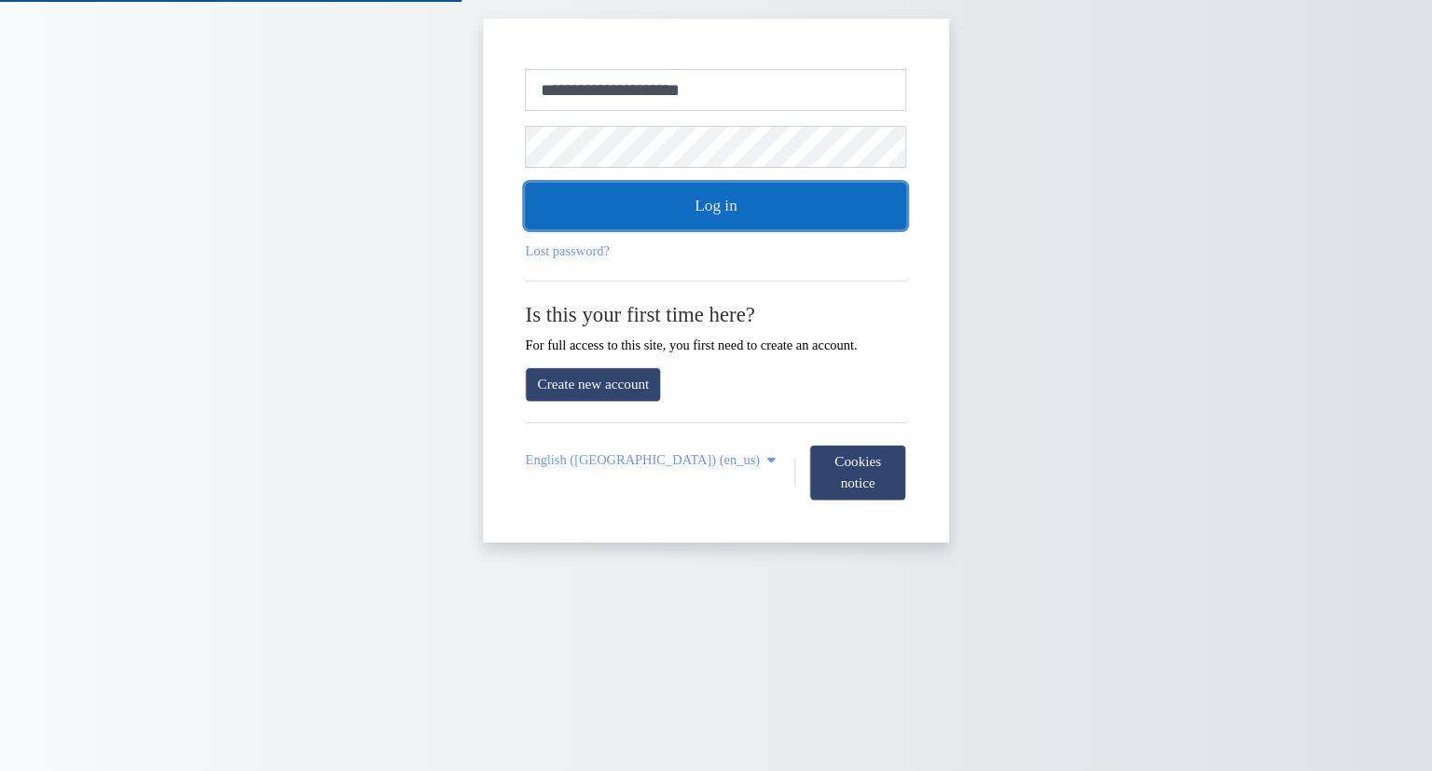
click at [637, 214] on button "Log in" at bounding box center [716, 206] width 381 height 47
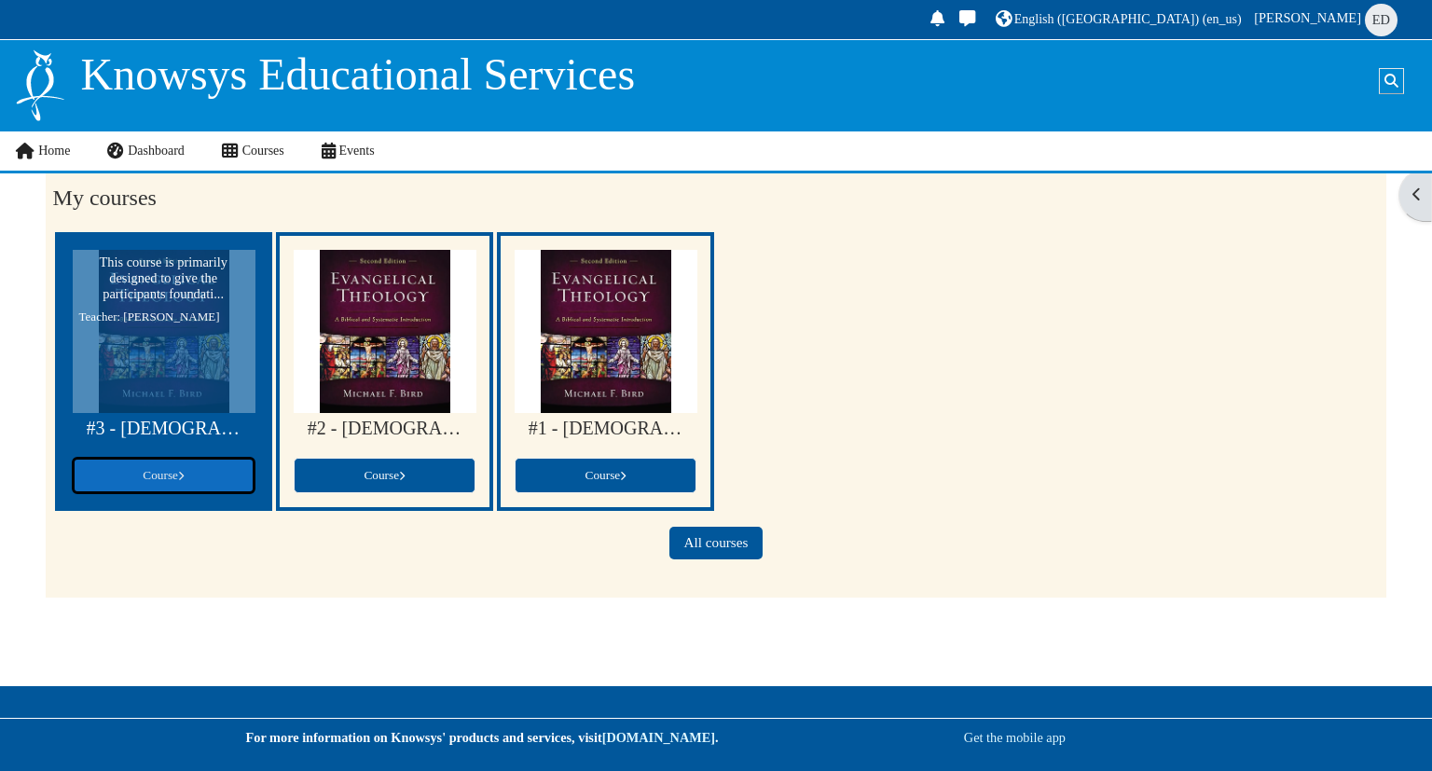
click at [183, 475] on span "Course" at bounding box center [163, 475] width 41 height 14
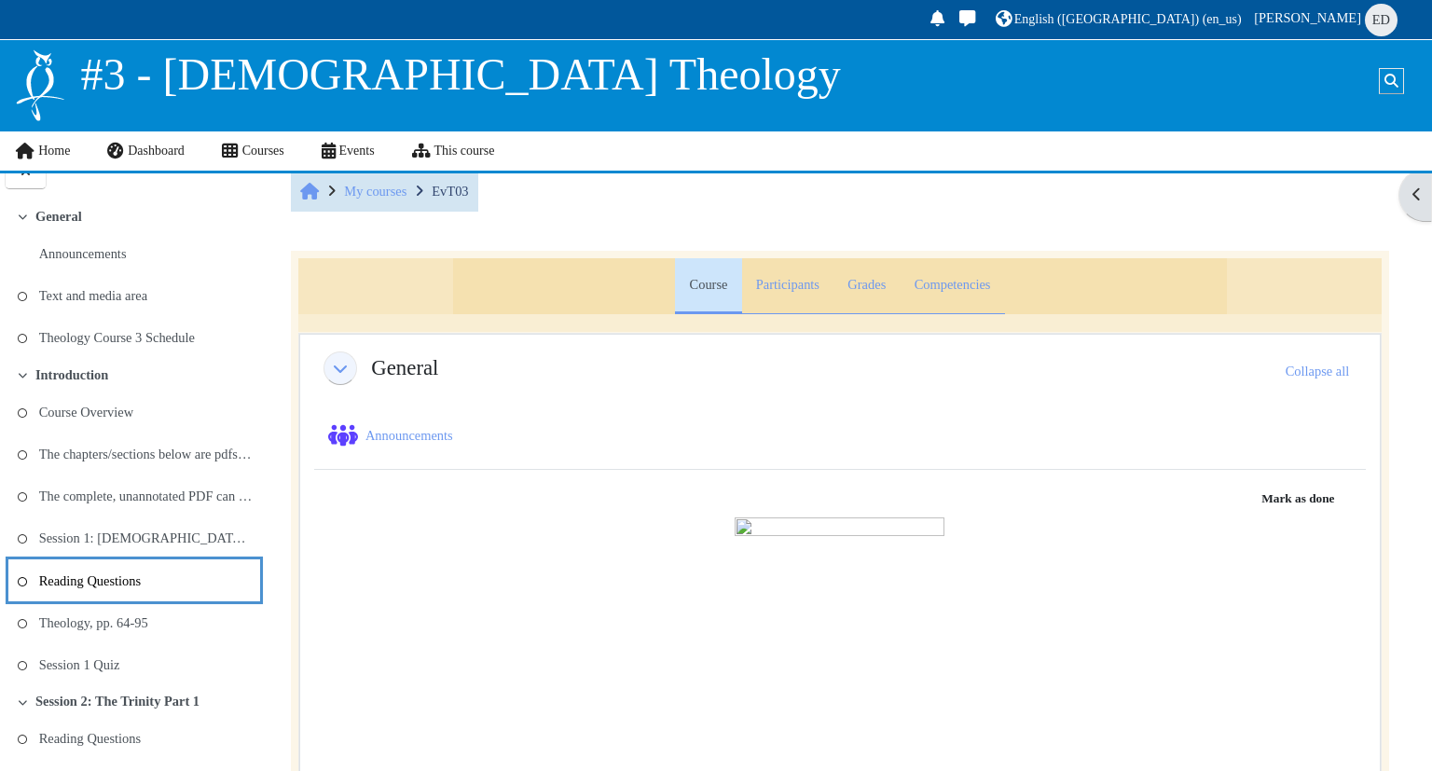
click at [144, 601] on li "Reading Questions" at bounding box center [134, 580] width 252 height 42
click at [145, 620] on link "Theology, pp. 64-95" at bounding box center [93, 623] width 109 height 26
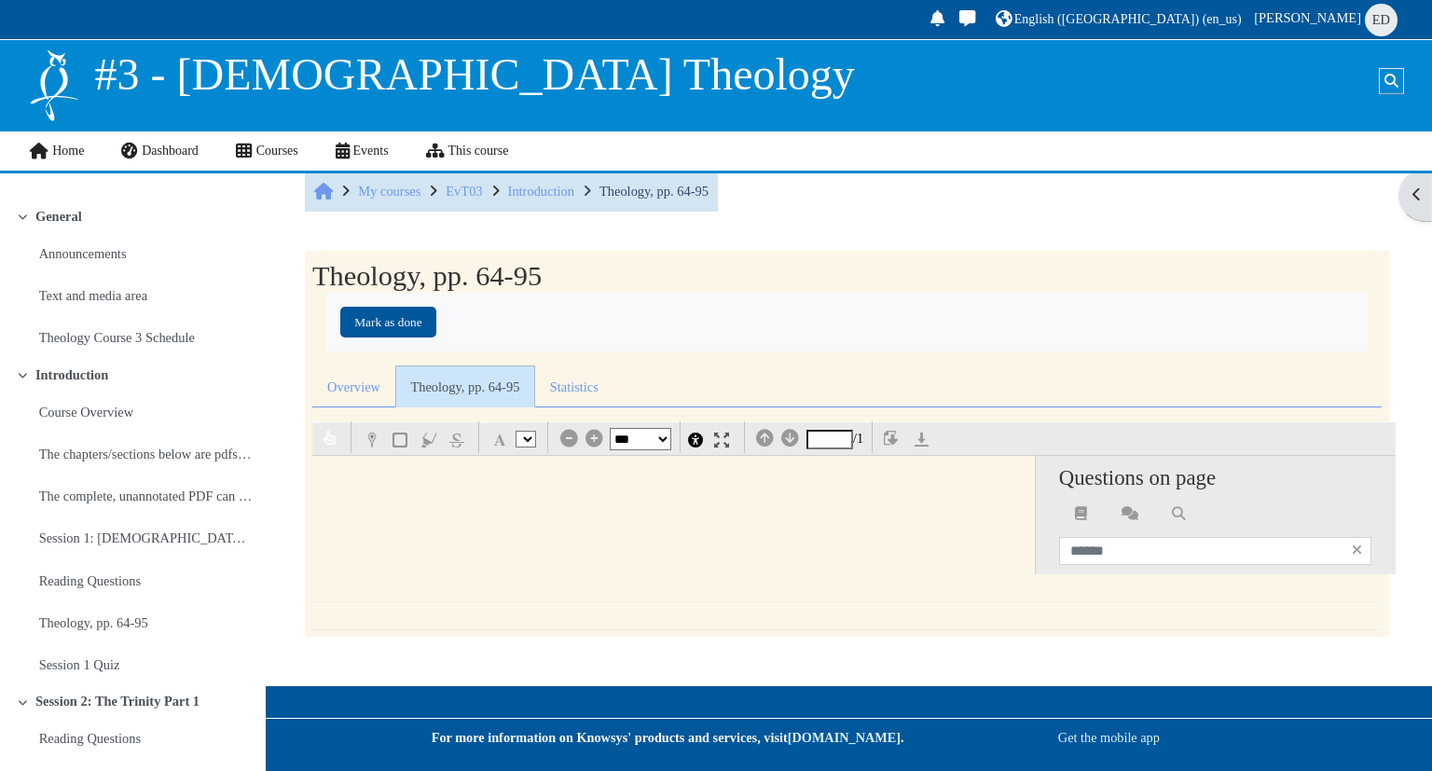
select select "*"
select select "**"
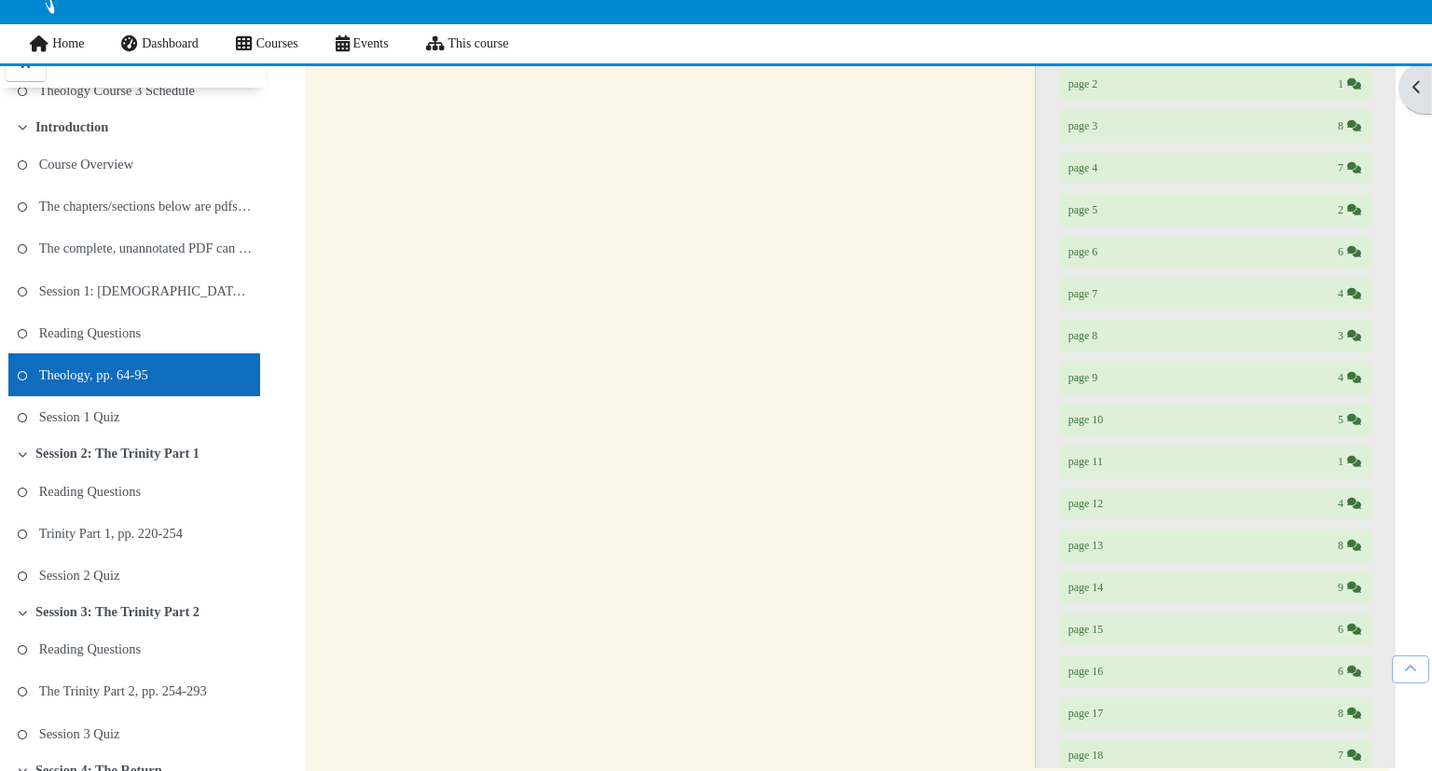
scroll to position [4320, 0]
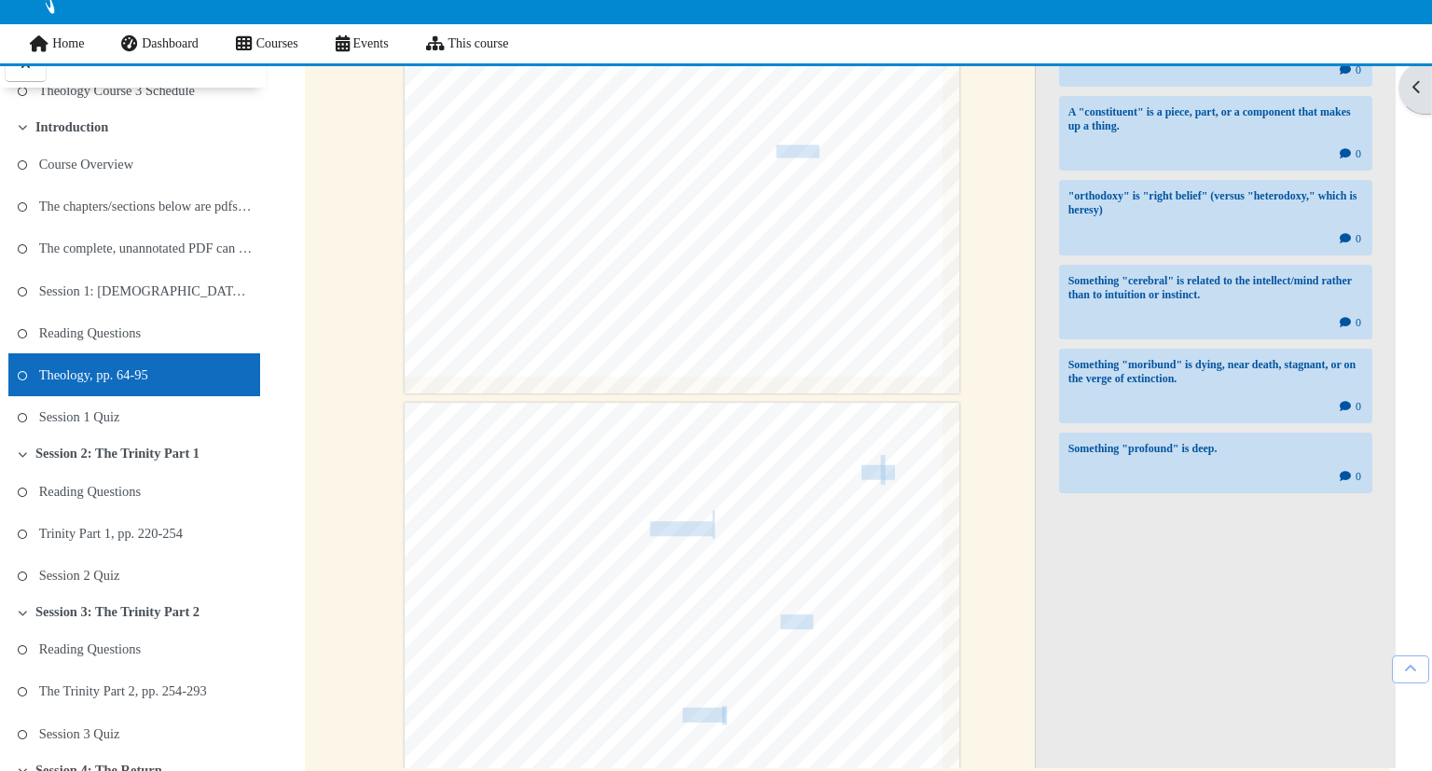
click at [765, 252] on div "§ 1.6 Sources for [DEMOGRAPHIC_DATA] 69 1.6.4 EXPERIENCE Experience is an obvio…" at bounding box center [682, 0] width 555 height 785
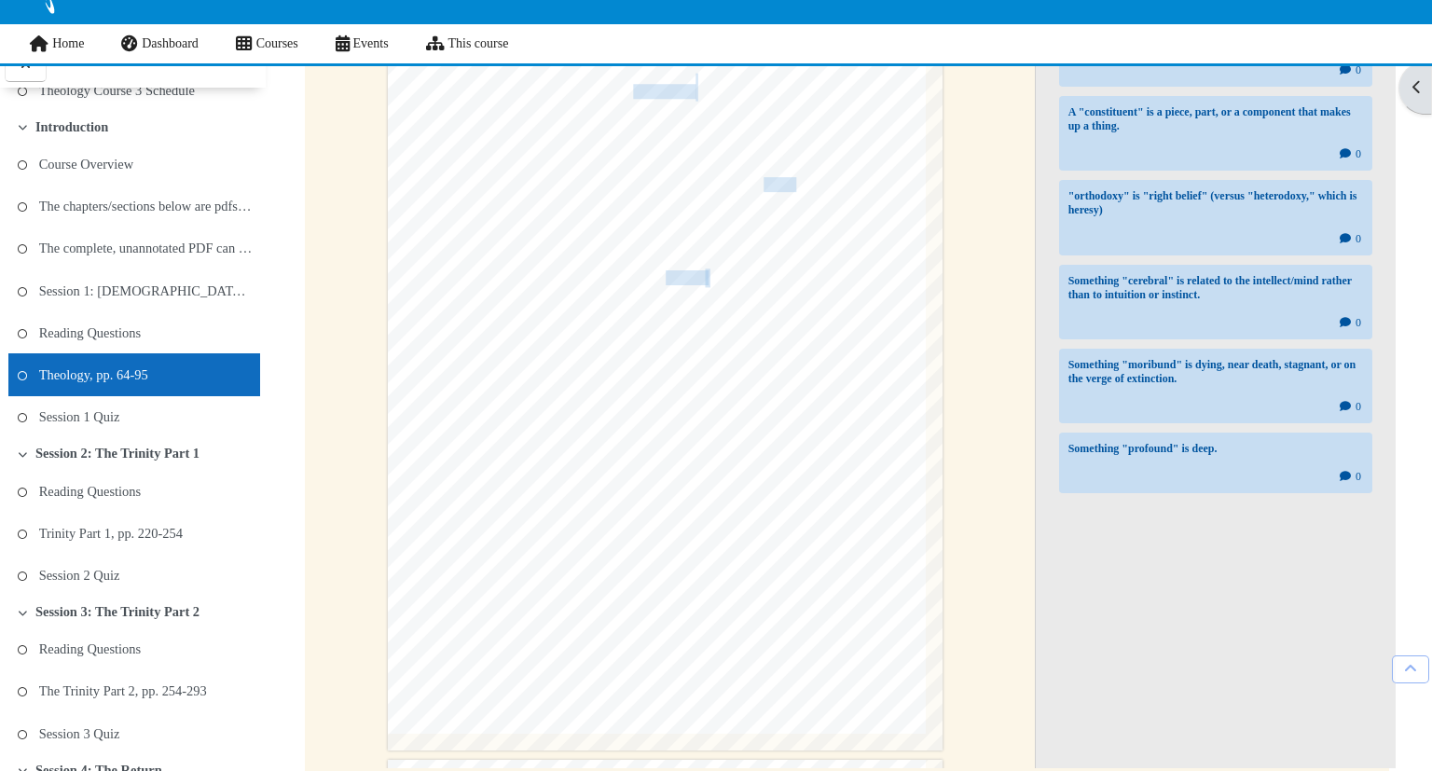
scroll to position [4721, 17]
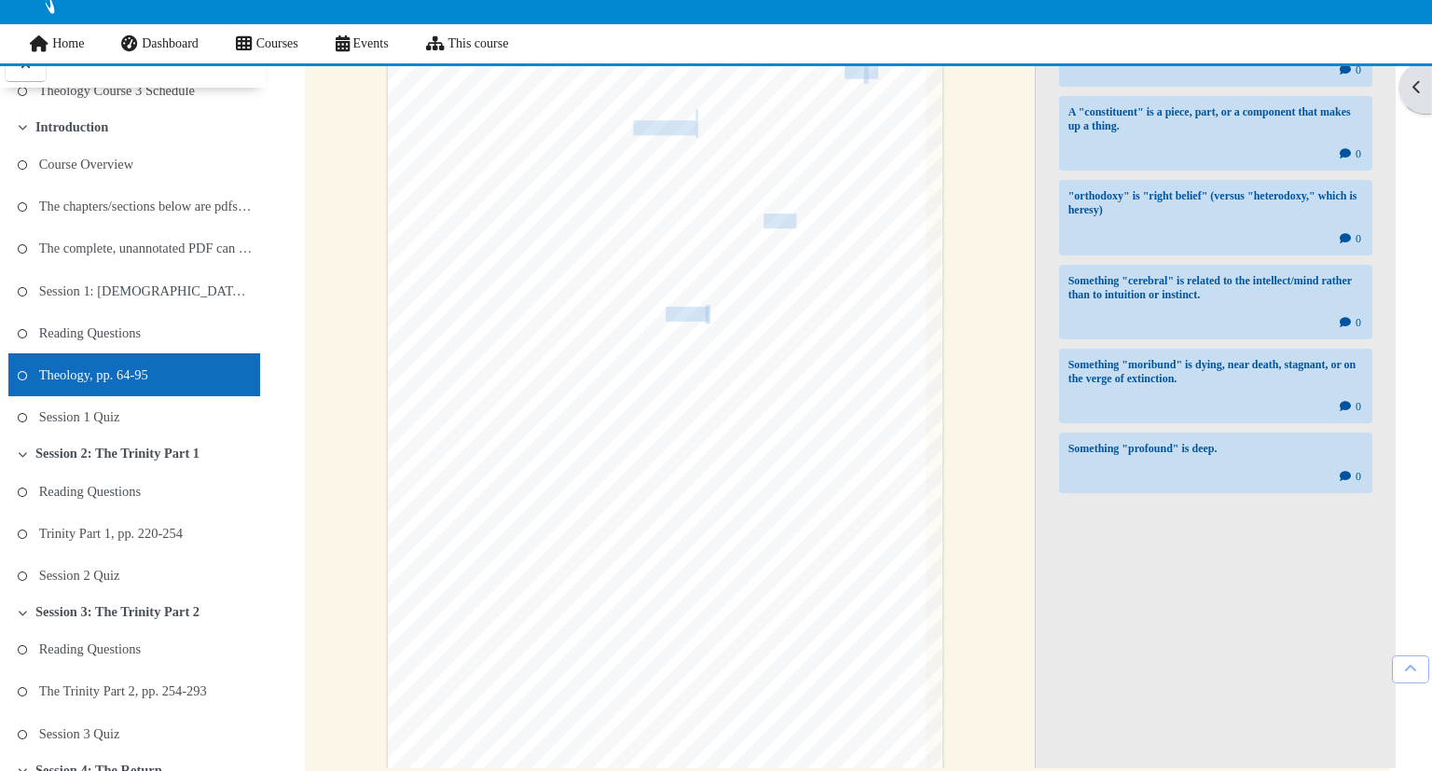
click at [679, 131] on span "undergirded" at bounding box center [659, 128] width 53 height 14
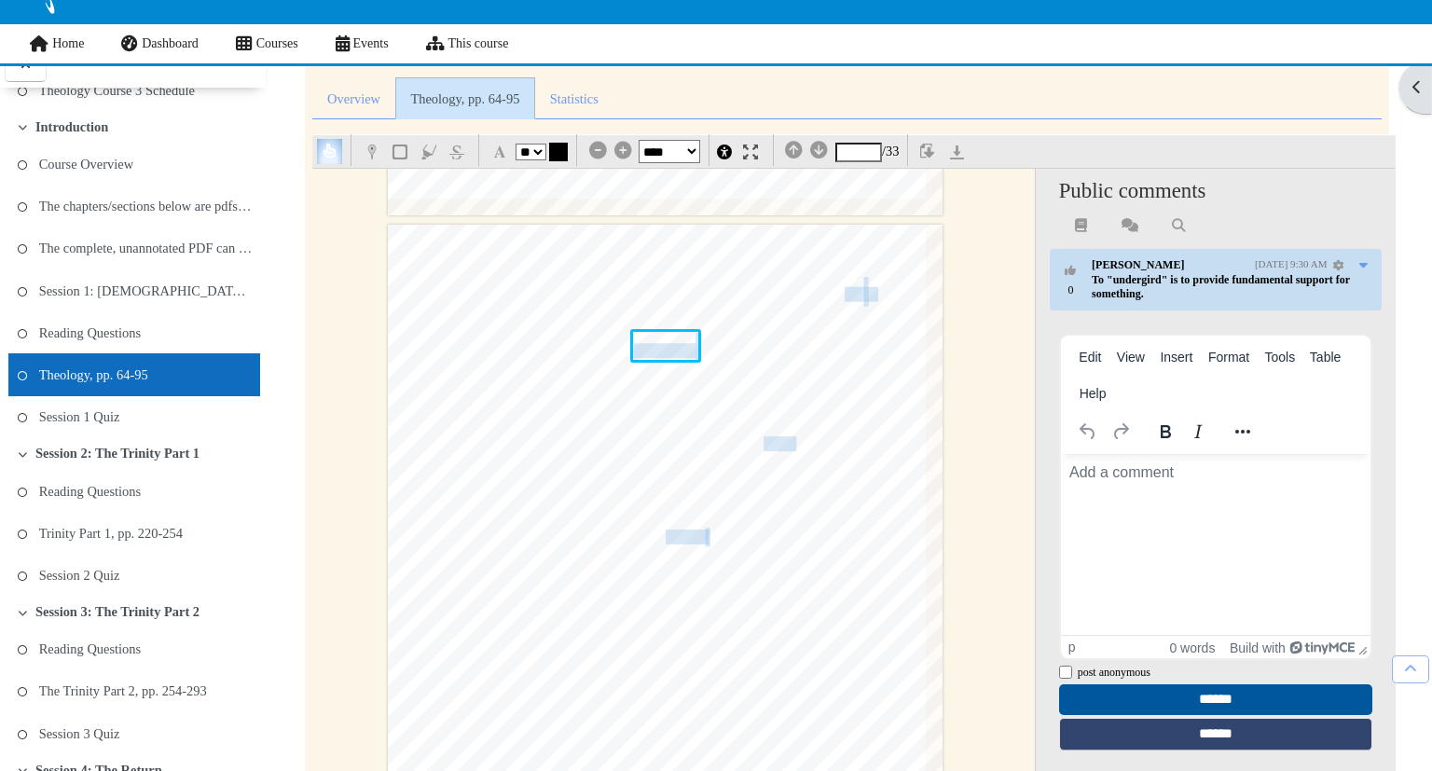
scroll to position [0, 0]
click at [1055, 334] on form "Edit View Insert Format Tools Table Help p 0 words Build with post anonymous po…" at bounding box center [1216, 540] width 332 height 440
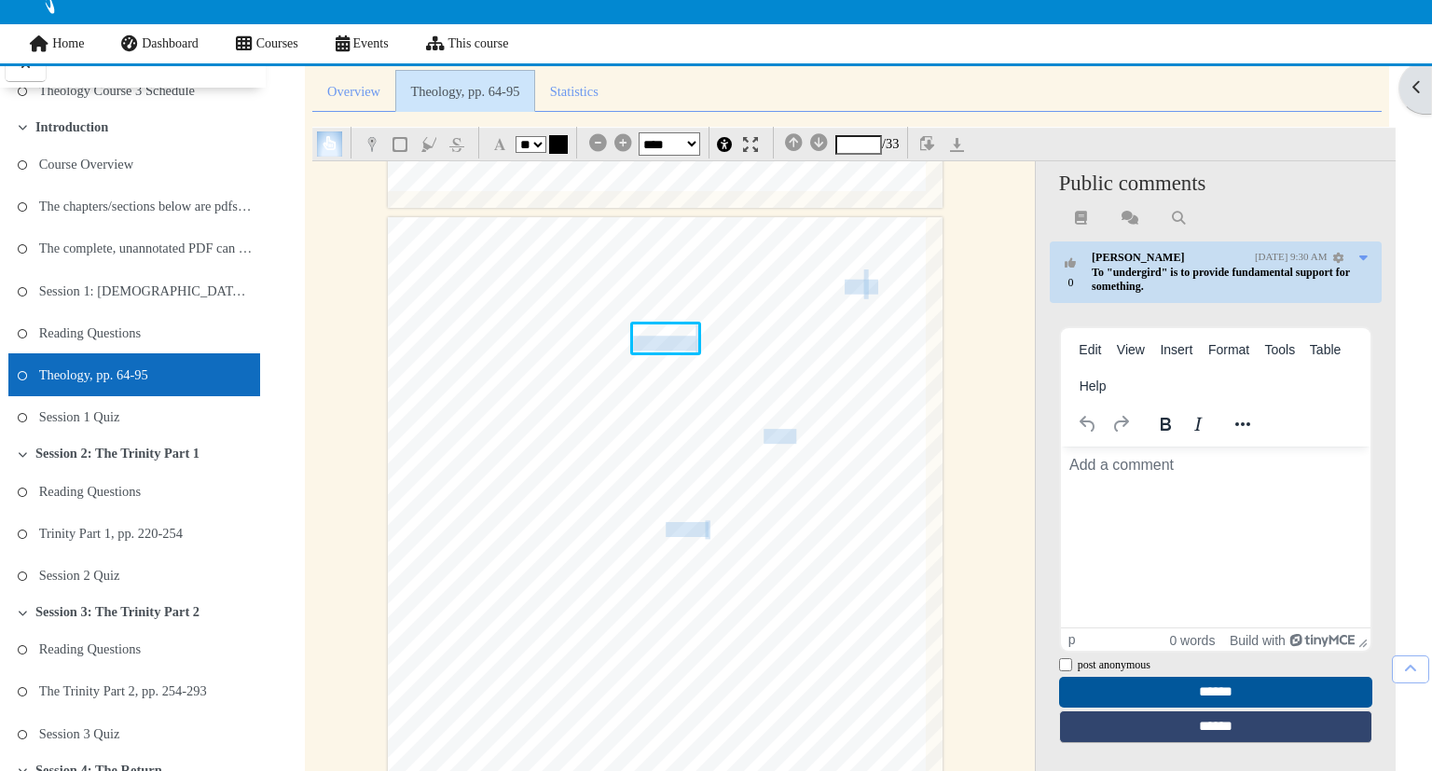
scroll to position [189, 0]
click at [904, 374] on div "70 Prolegomena which came i nto being because of these experiences, that provid…" at bounding box center [665, 608] width 555 height 785
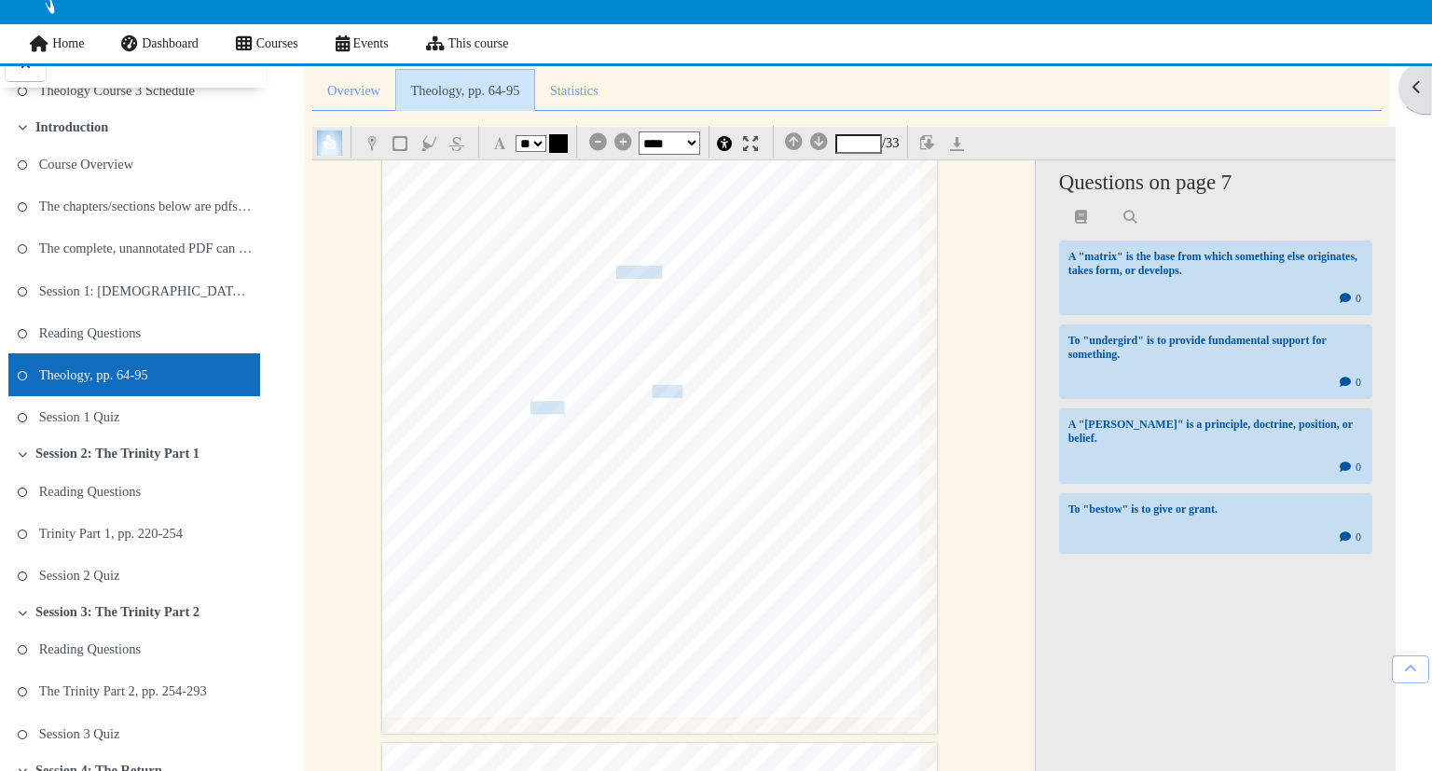
scroll to position [5811, 22]
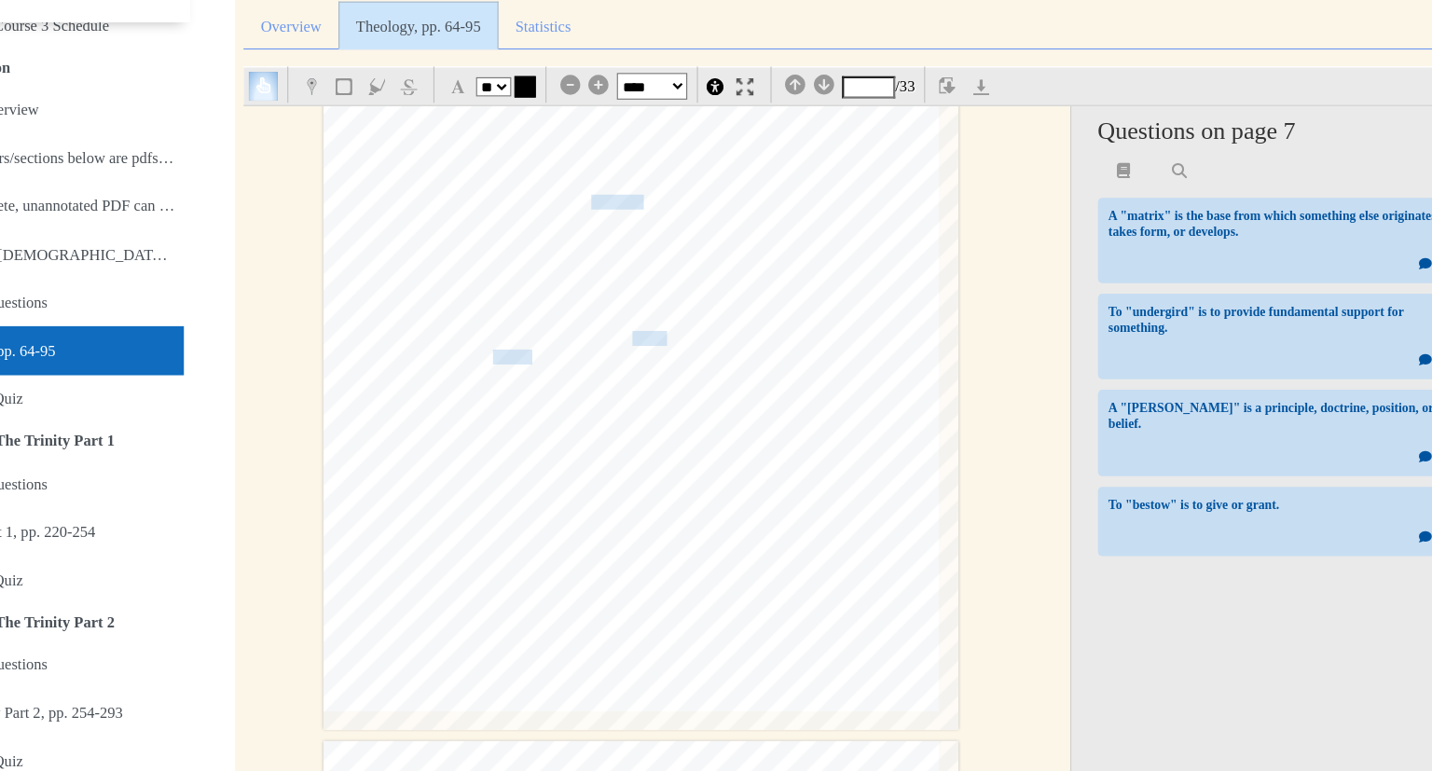
click at [674, 361] on span "extant culture." at bounding box center [681, 364] width 58 height 12
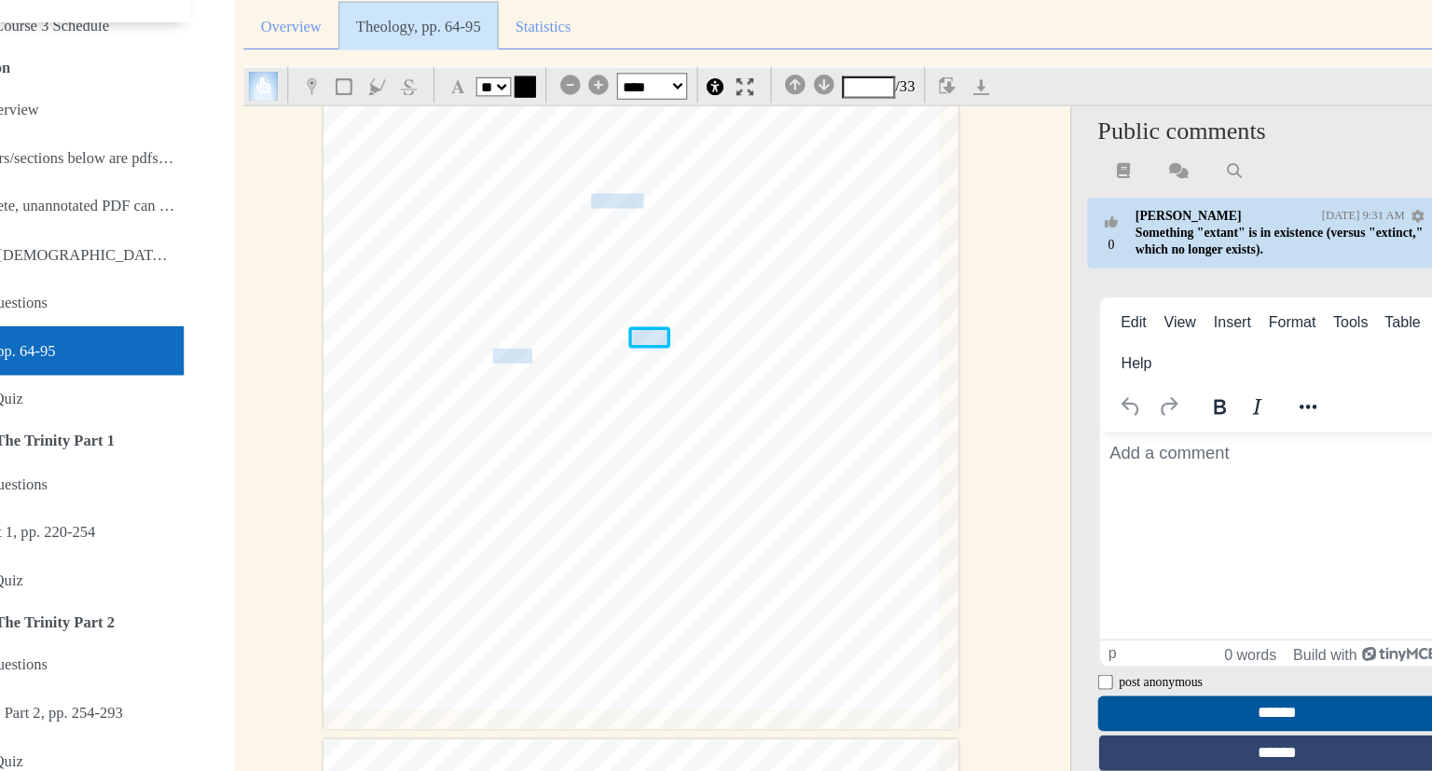
scroll to position [0, 0]
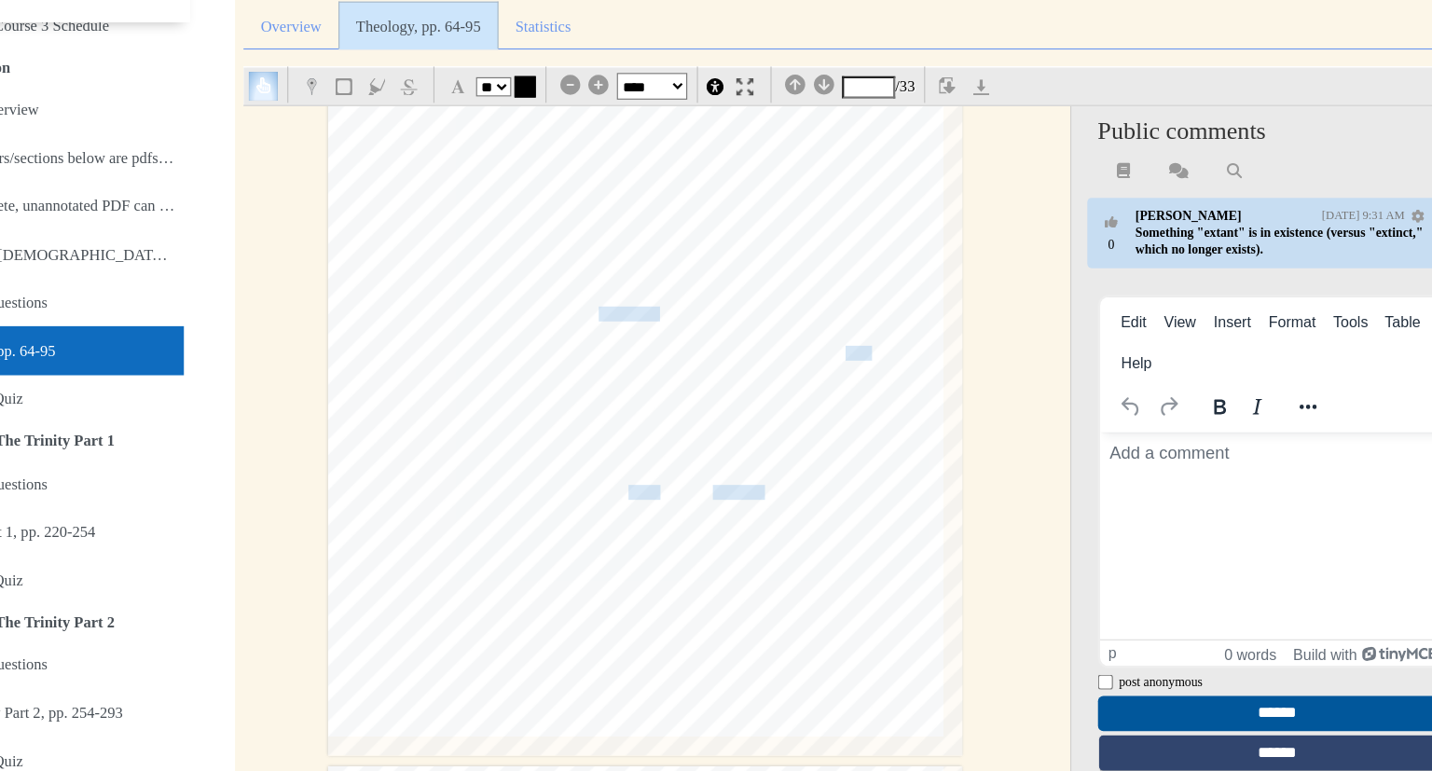
scroll to position [8917, 19]
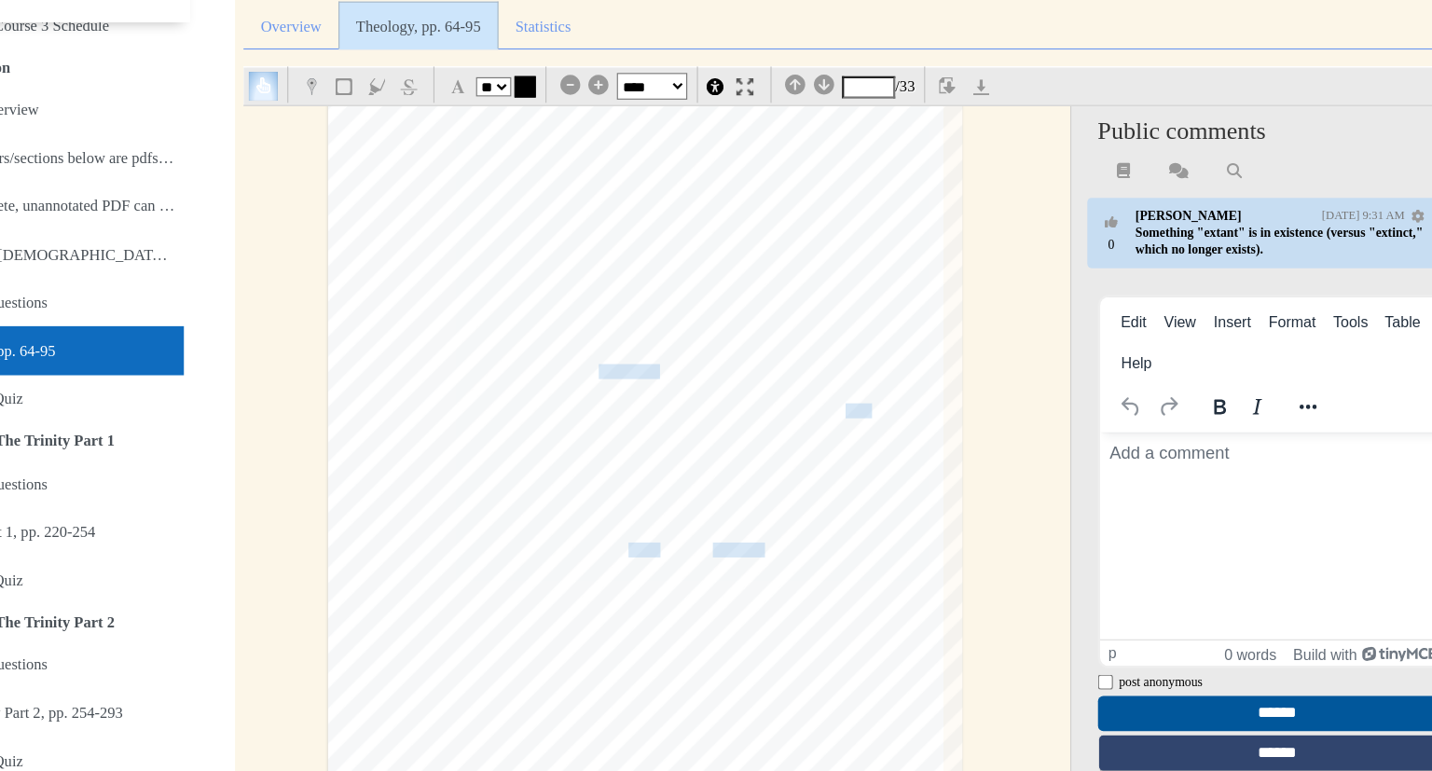
click at [640, 392] on span "undoubtedly apocryphal," at bounding box center [612, 394] width 106 height 12
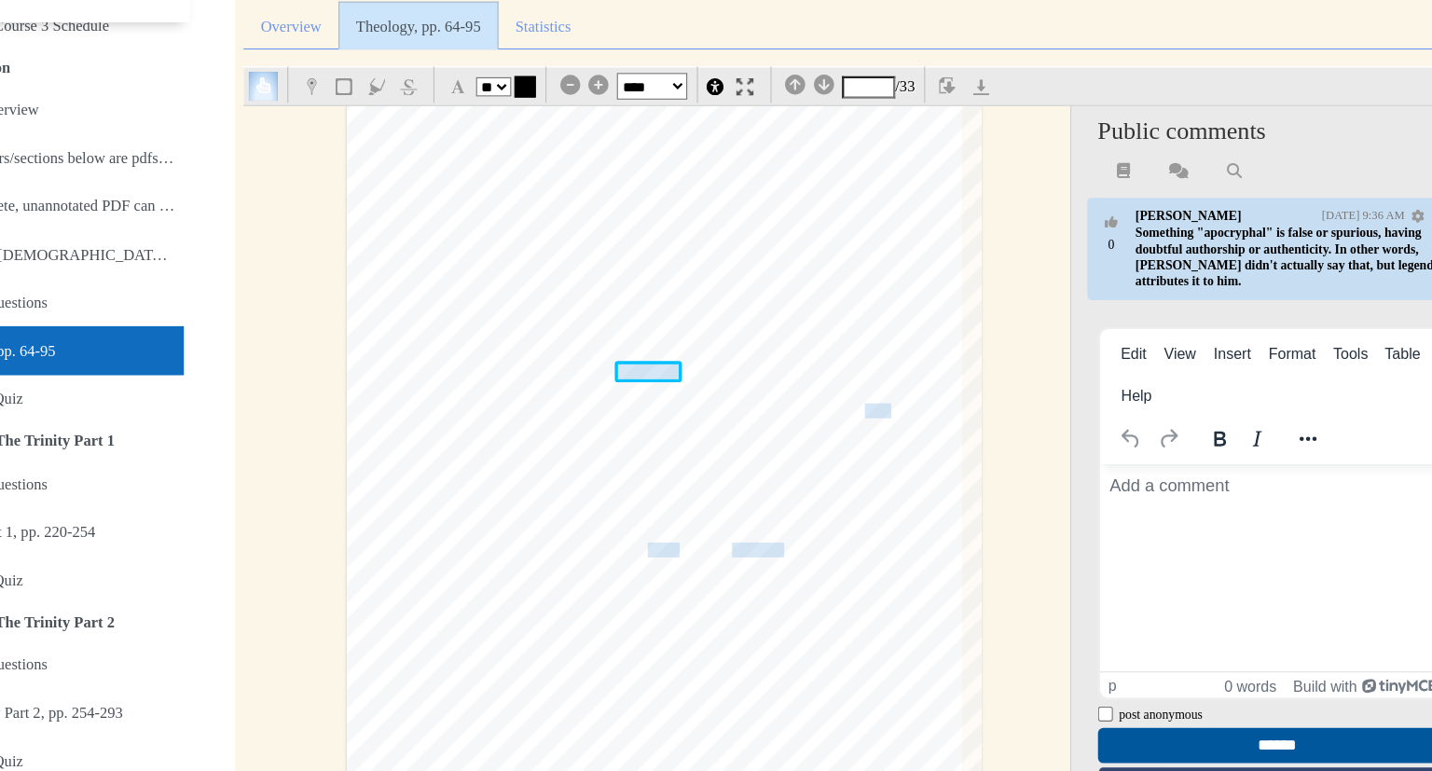
scroll to position [8917, 0]
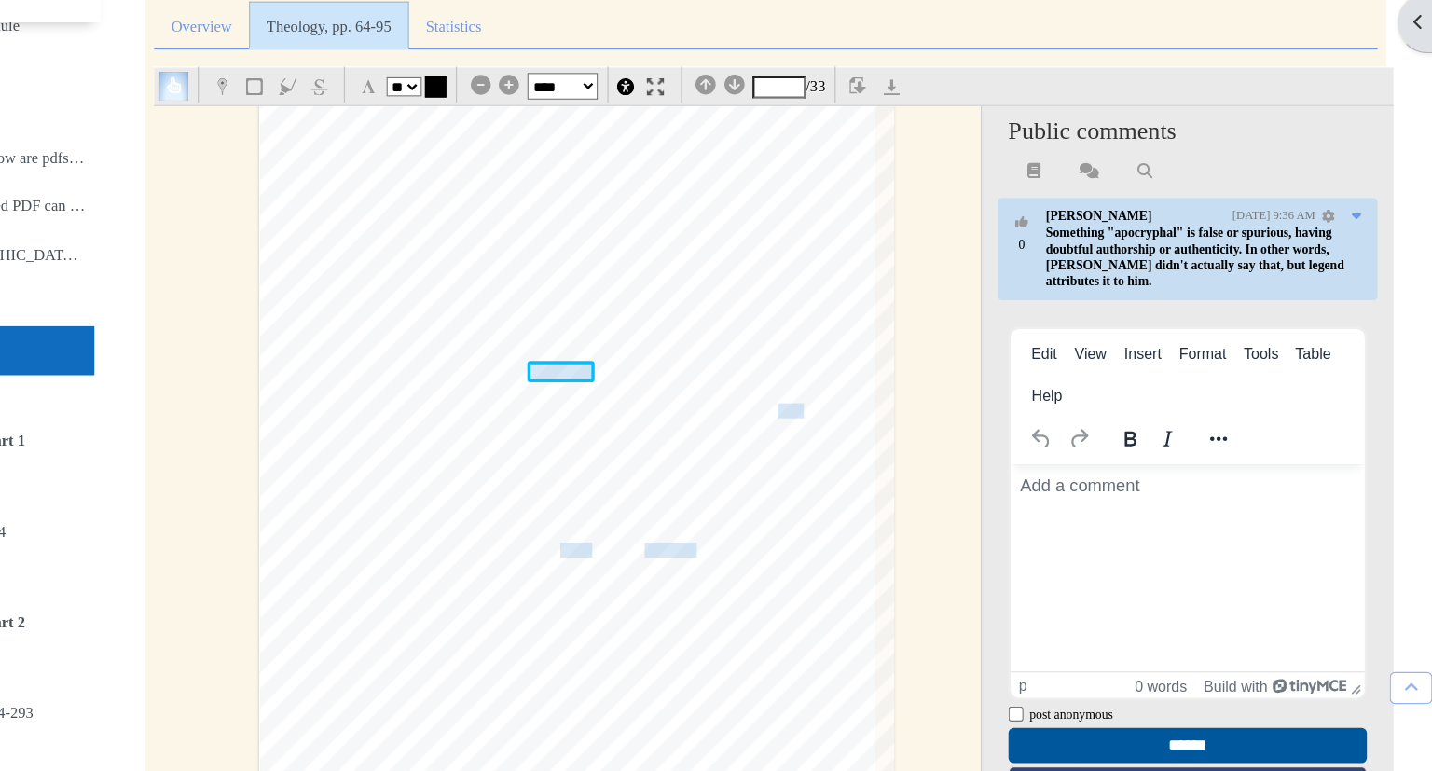
click at [901, 341] on div "§ 1.7 TOWARD A [DEMOGRAPHIC_DATA]-DRIVEN THEOLOGICAL METHOD There is a very int…" at bounding box center [682, 385] width 555 height 785
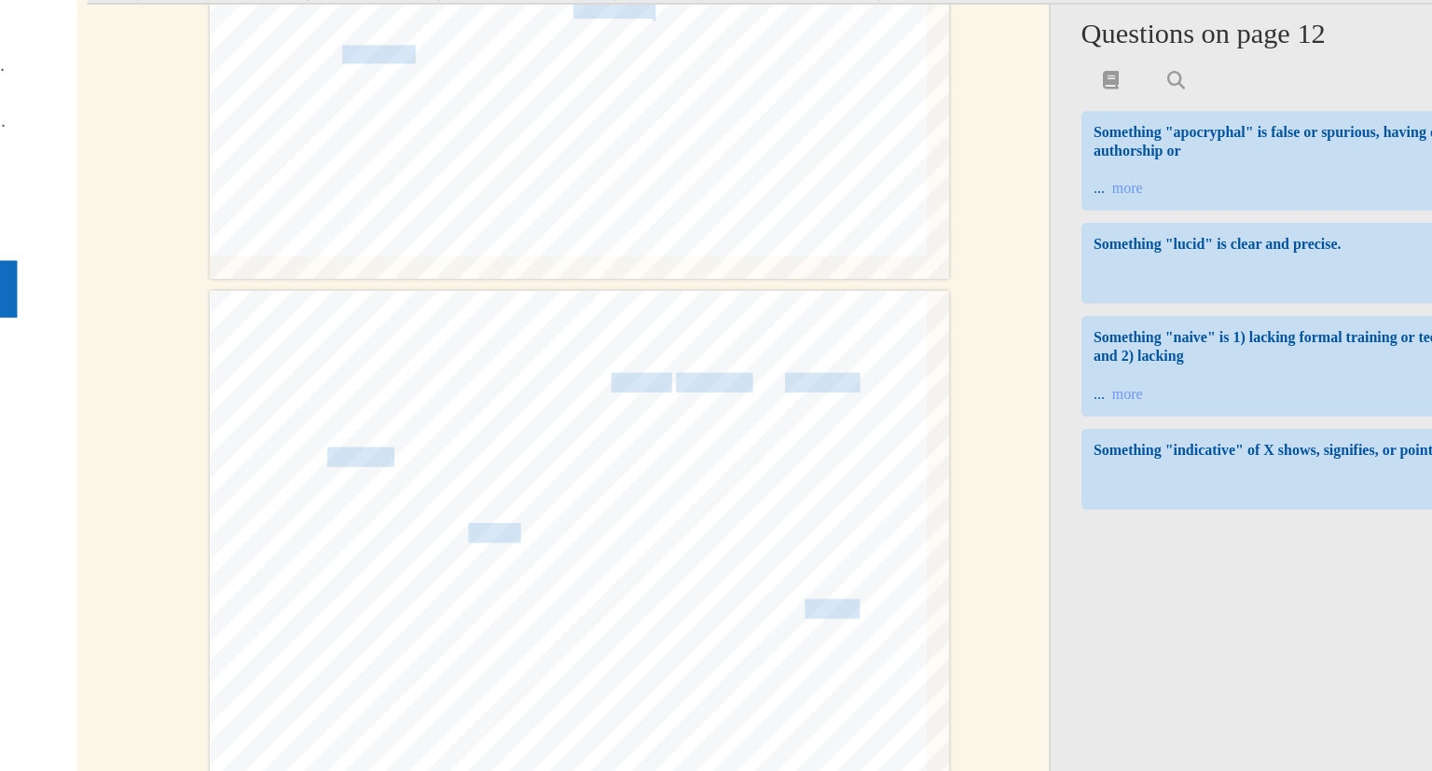
scroll to position [12637, 0]
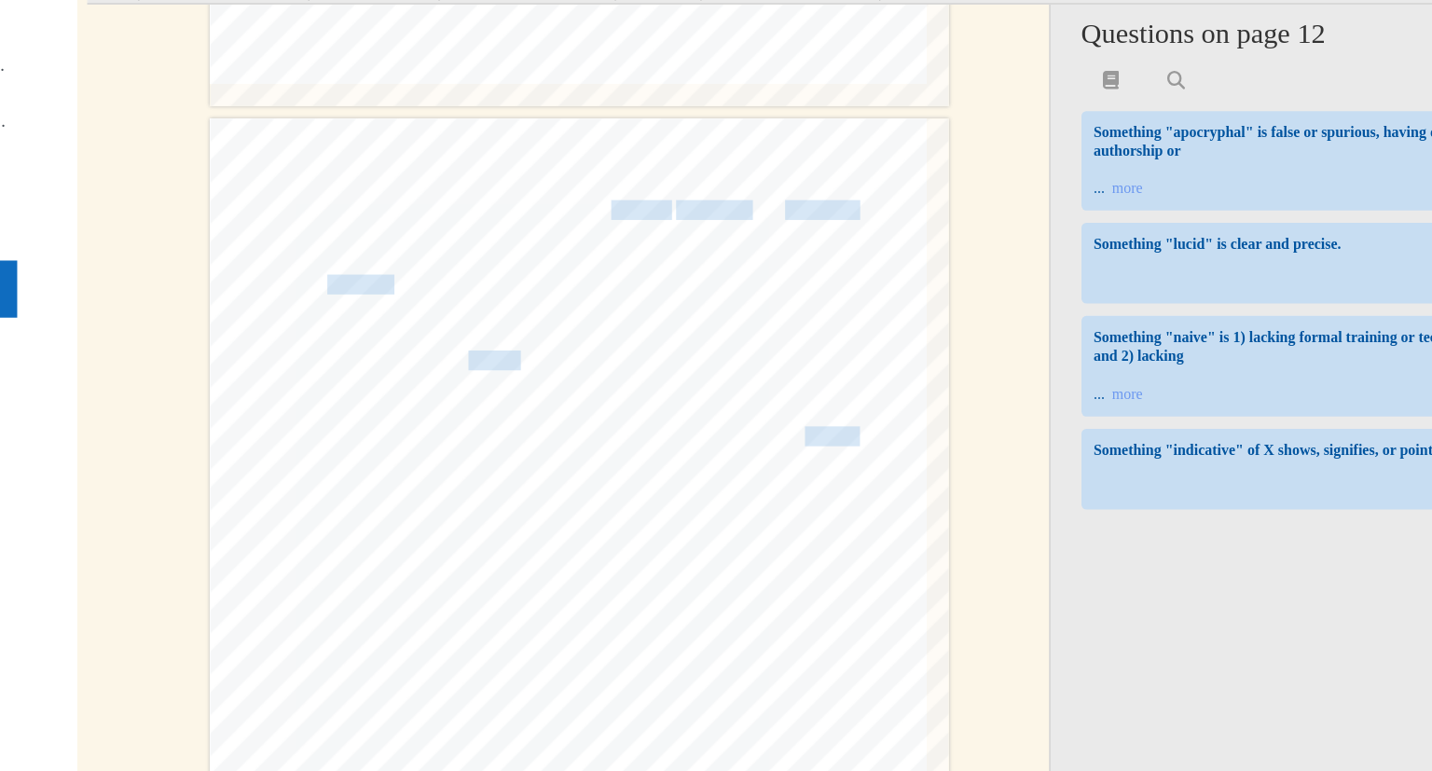
click at [785, 314] on span "nominalism" at bounding box center [781, 316] width 55 height 14
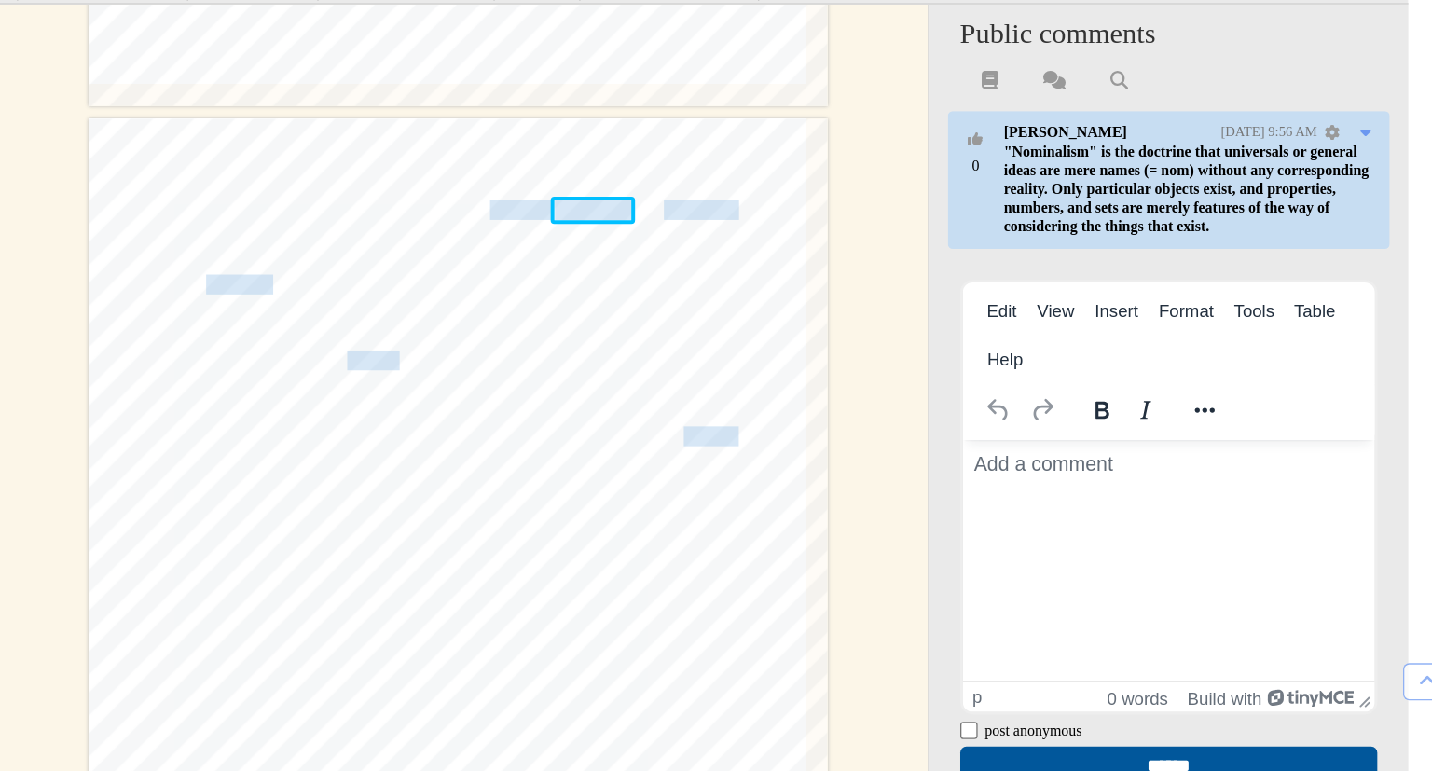
click at [1022, 469] on div "64 Prolegomena [PERSON_NAME] of Make [DEMOGRAPHIC_DATA] [DEMOGRAPHIC_DATA] in […" at bounding box center [673, 571] width 723 height 822
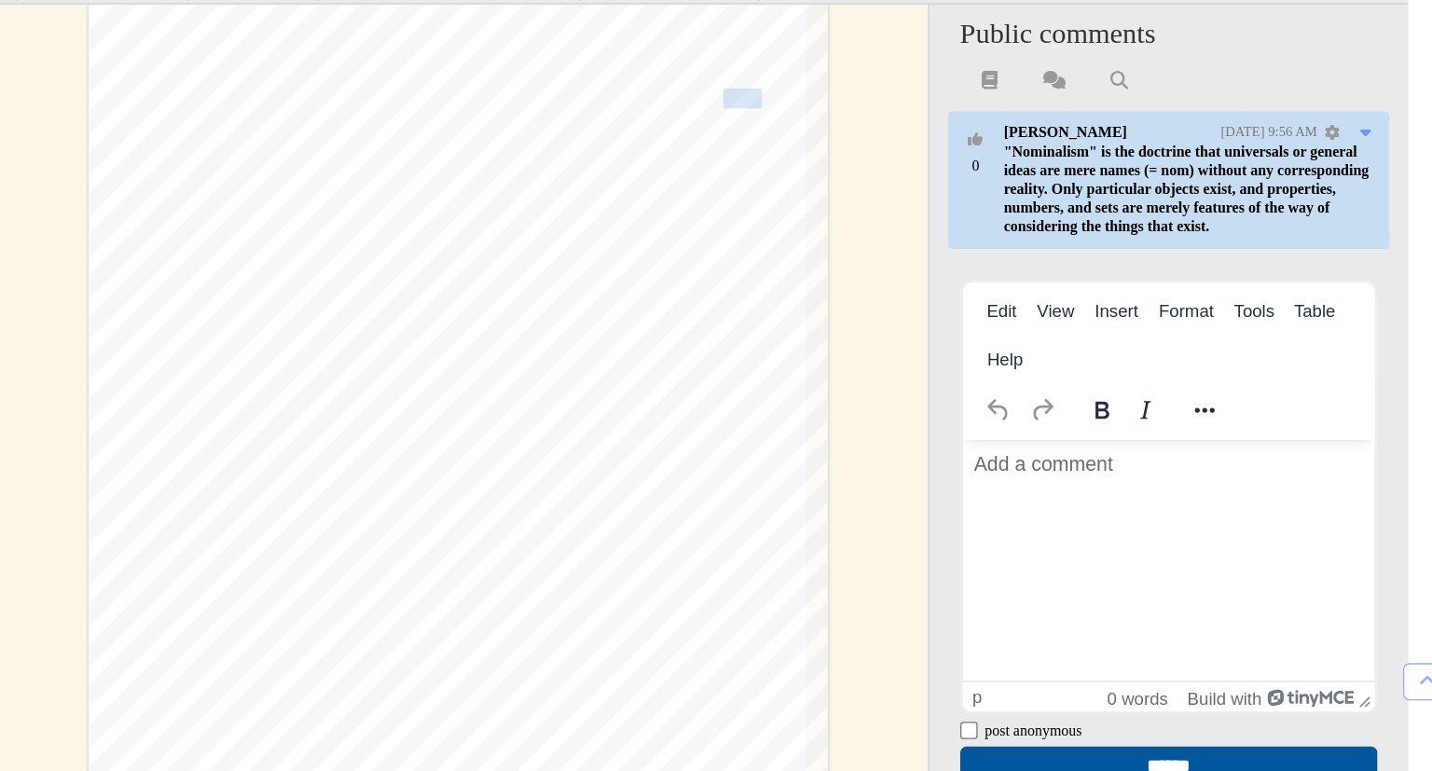
scroll to position [19154, 0]
click at [899, 232] on span "a type ofbland" at bounding box center [892, 231] width 114 height 19
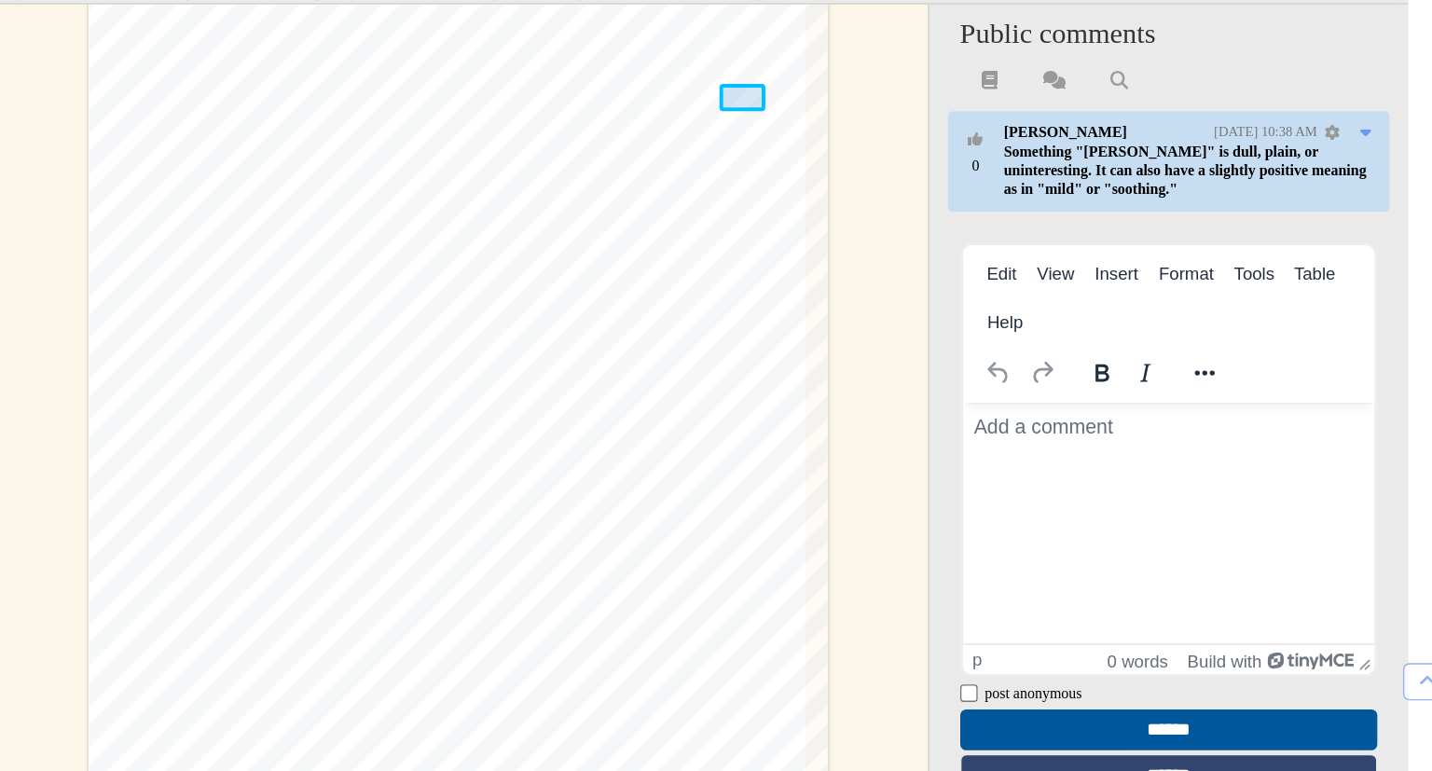
scroll to position [0, 0]
click at [949, 307] on div "88 Prolegomena 1. 7.2 NAIVE [DEMOGRAPHIC_DATA] I lament that most [DEMOGRAPHIC_…" at bounding box center [682, 478] width 555 height 785
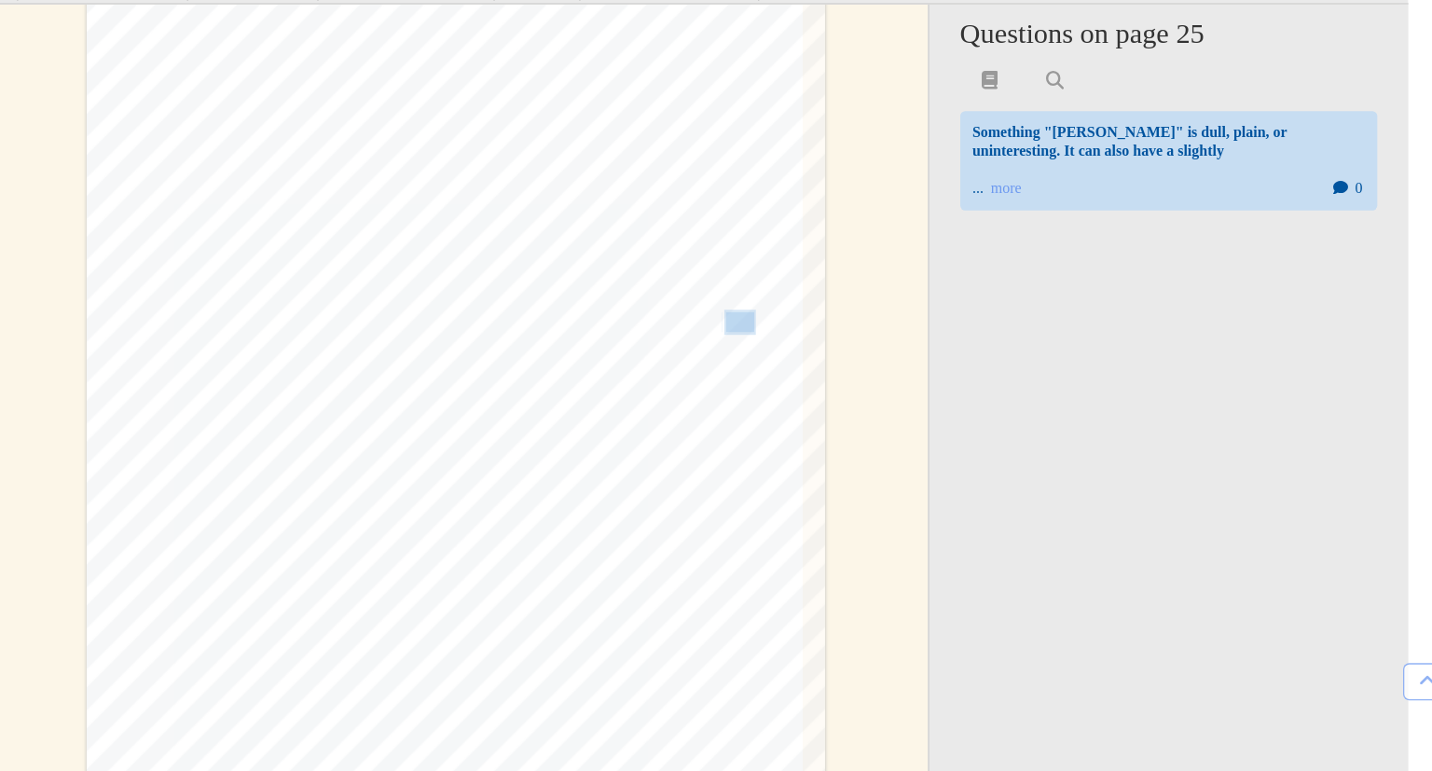
scroll to position [22331, 2]
click at [543, 449] on div "92 Prolegomena than a systematized set of propositions, for it encompasses our …" at bounding box center [680, 480] width 555 height 785
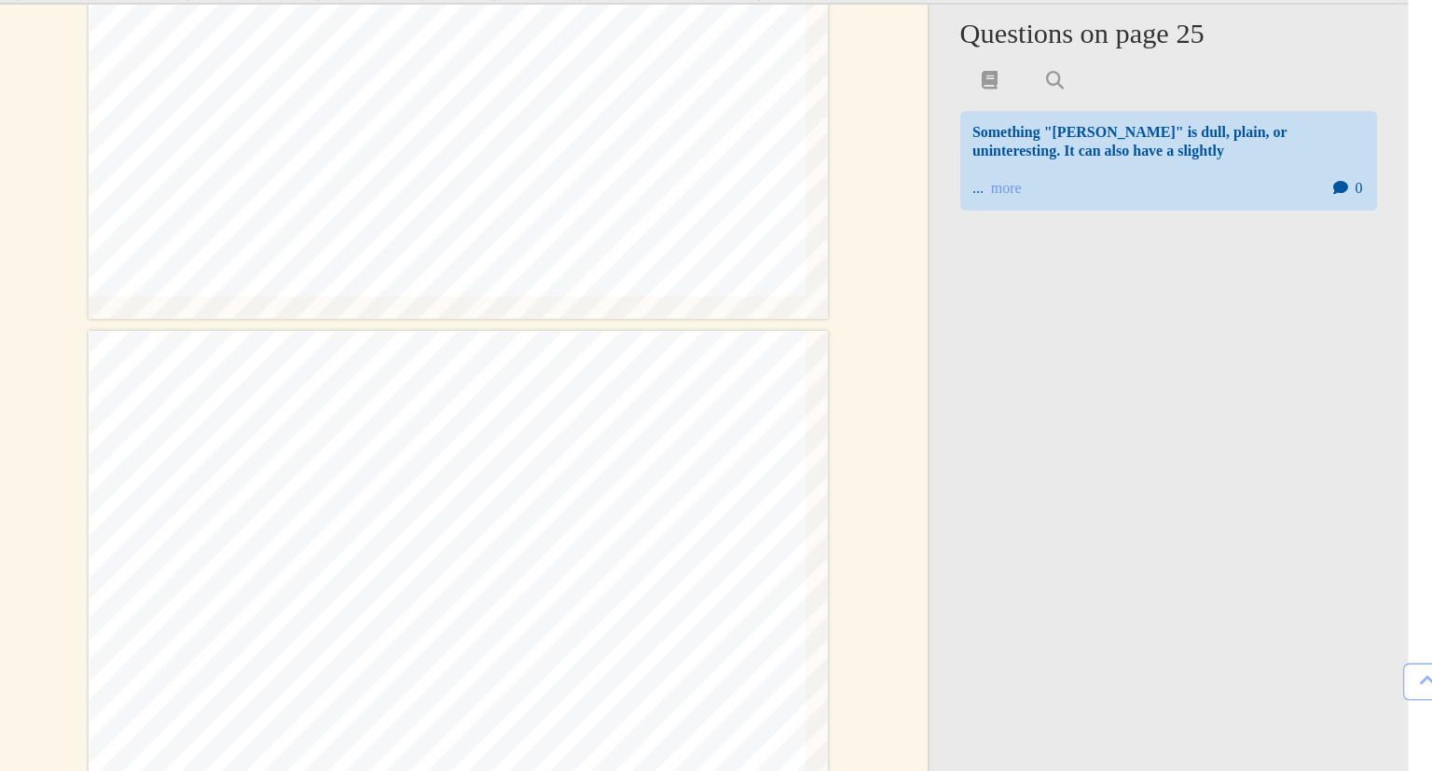
scroll to position [25207, 0]
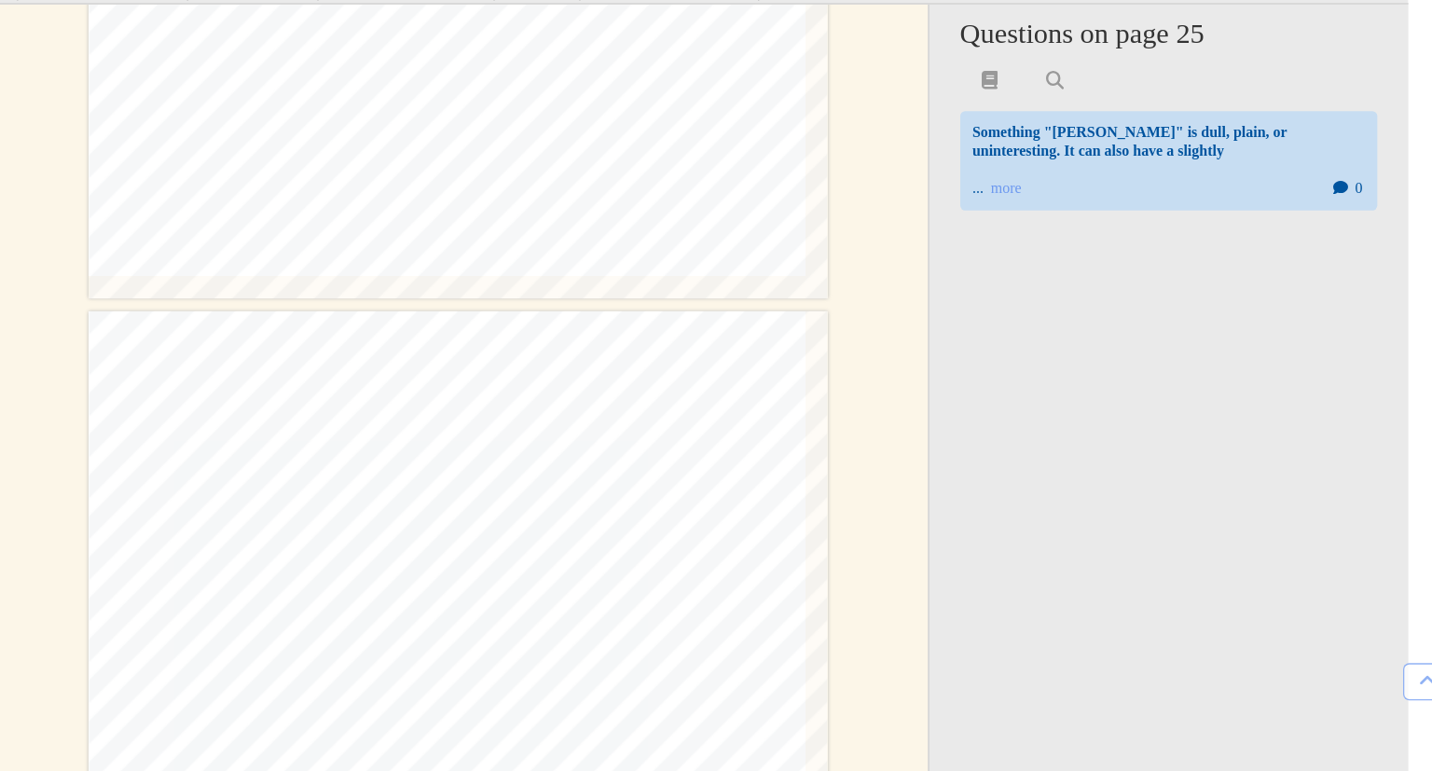
type input "**"
